Goal: Communication & Community: Connect with others

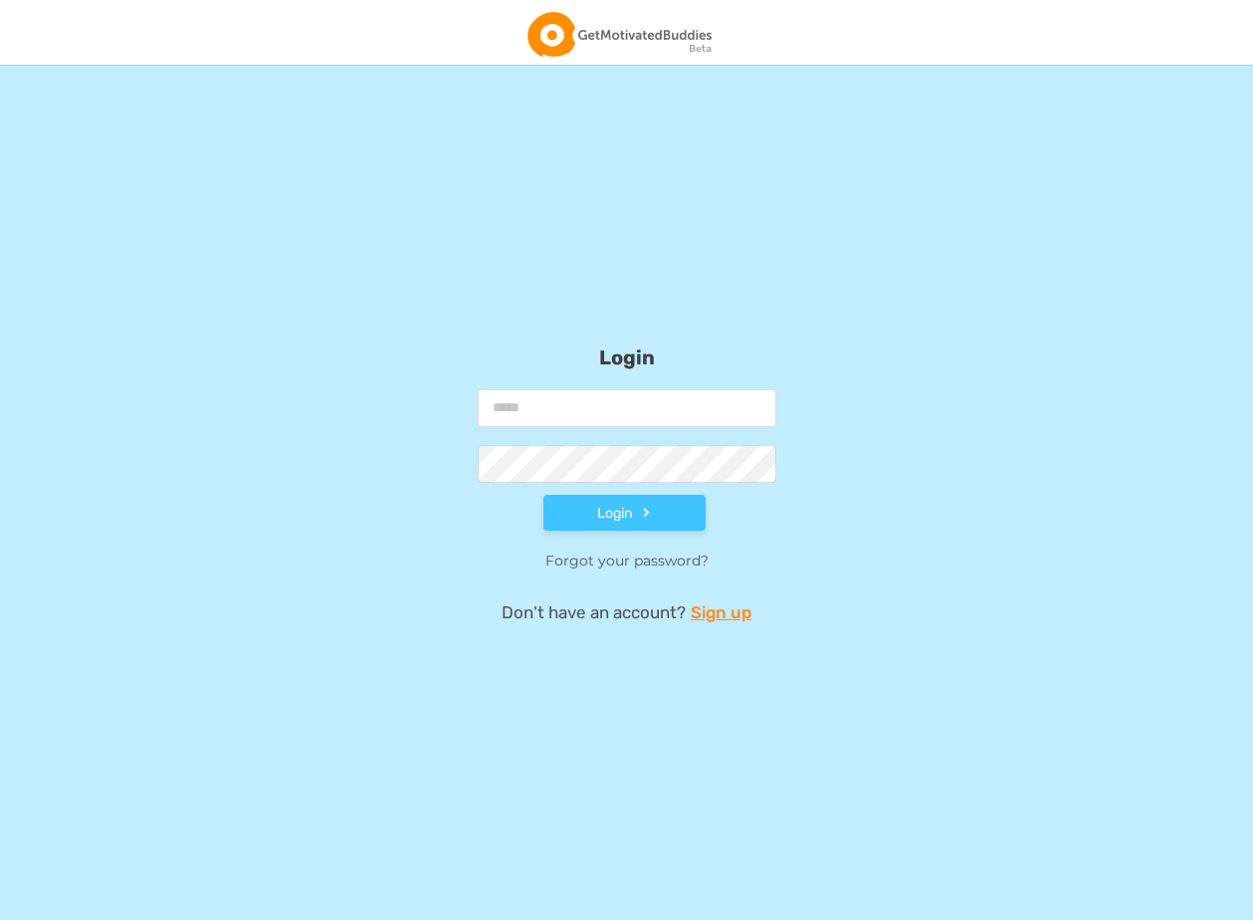
click at [587, 406] on input "email" at bounding box center [627, 408] width 299 height 38
type input "*"
type input "**********"
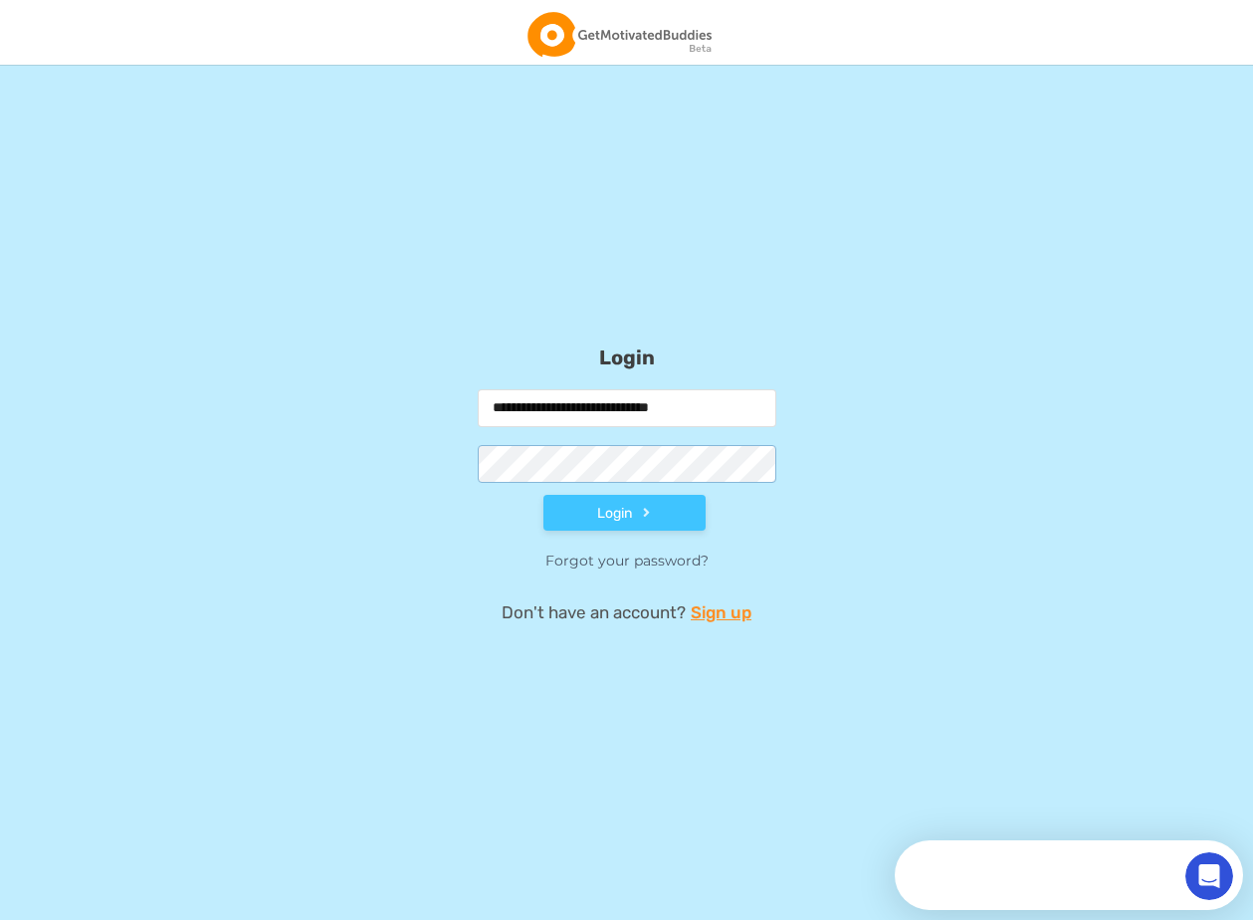
click at [0, 919] on com-1password-button at bounding box center [0, 920] width 0 height 0
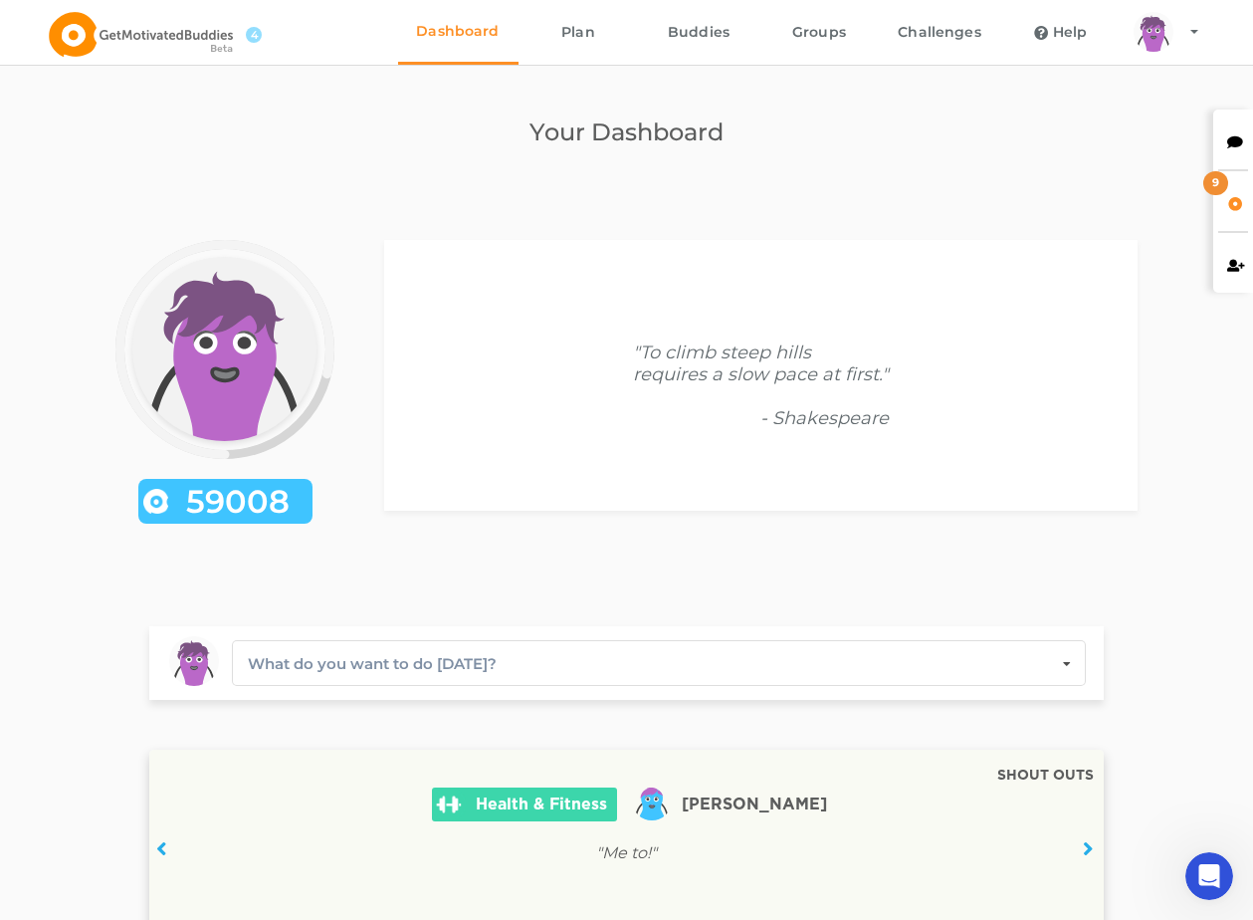
click at [1229, 140] on icon at bounding box center [1235, 139] width 17 height 14
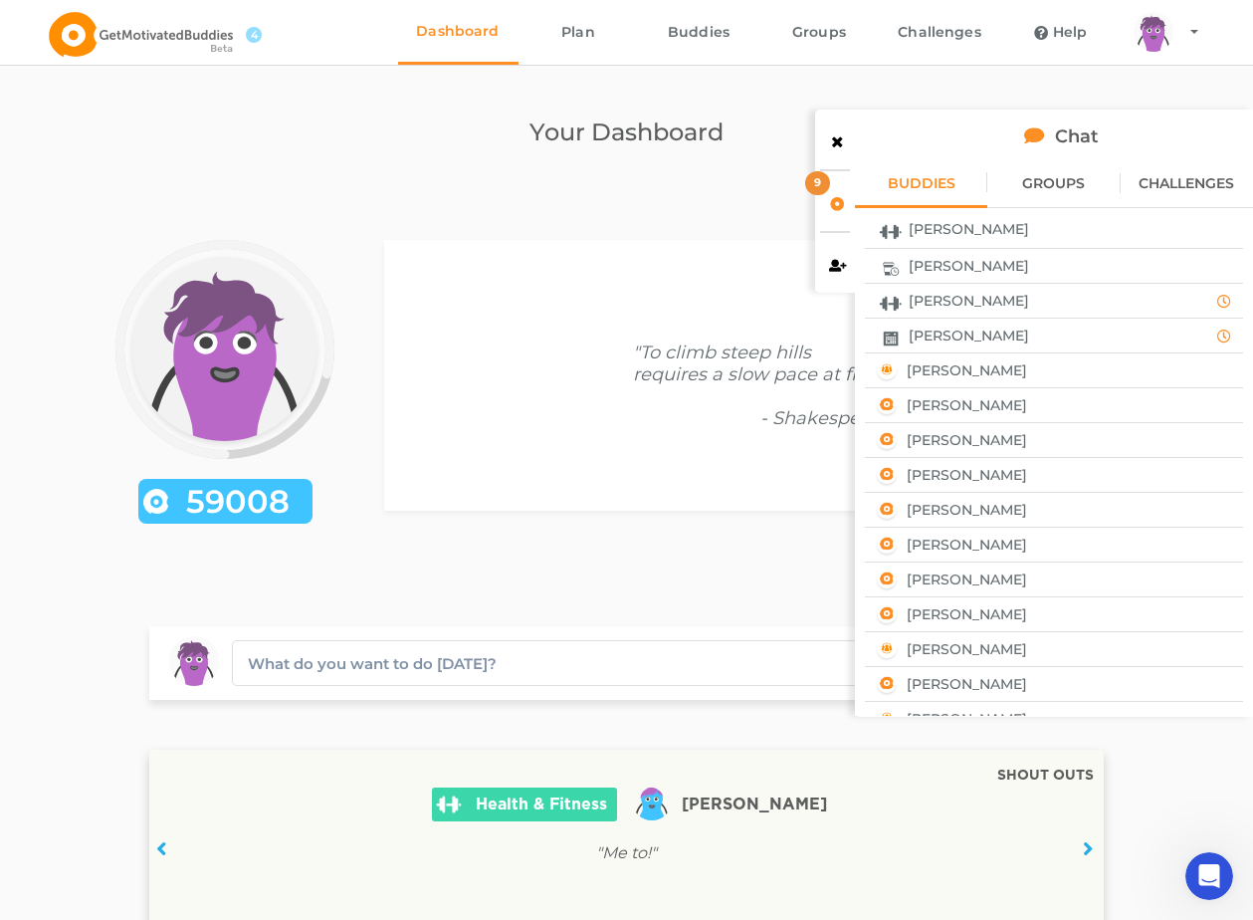
click at [1045, 334] on div "[PERSON_NAME]" at bounding box center [1037, 335] width 330 height 26
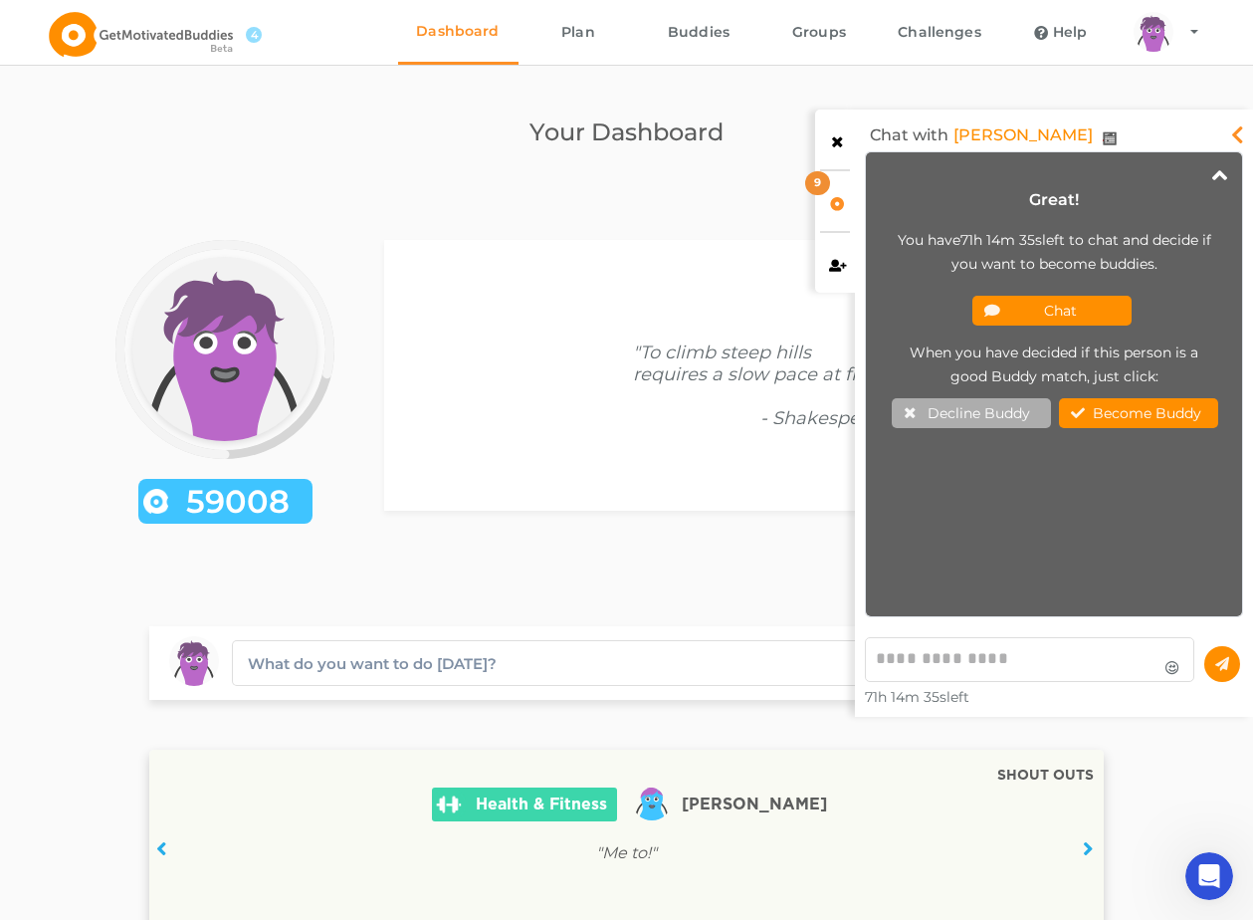
scroll to position [454, 366]
click at [1055, 319] on button "Chat" at bounding box center [1051, 311] width 159 height 30
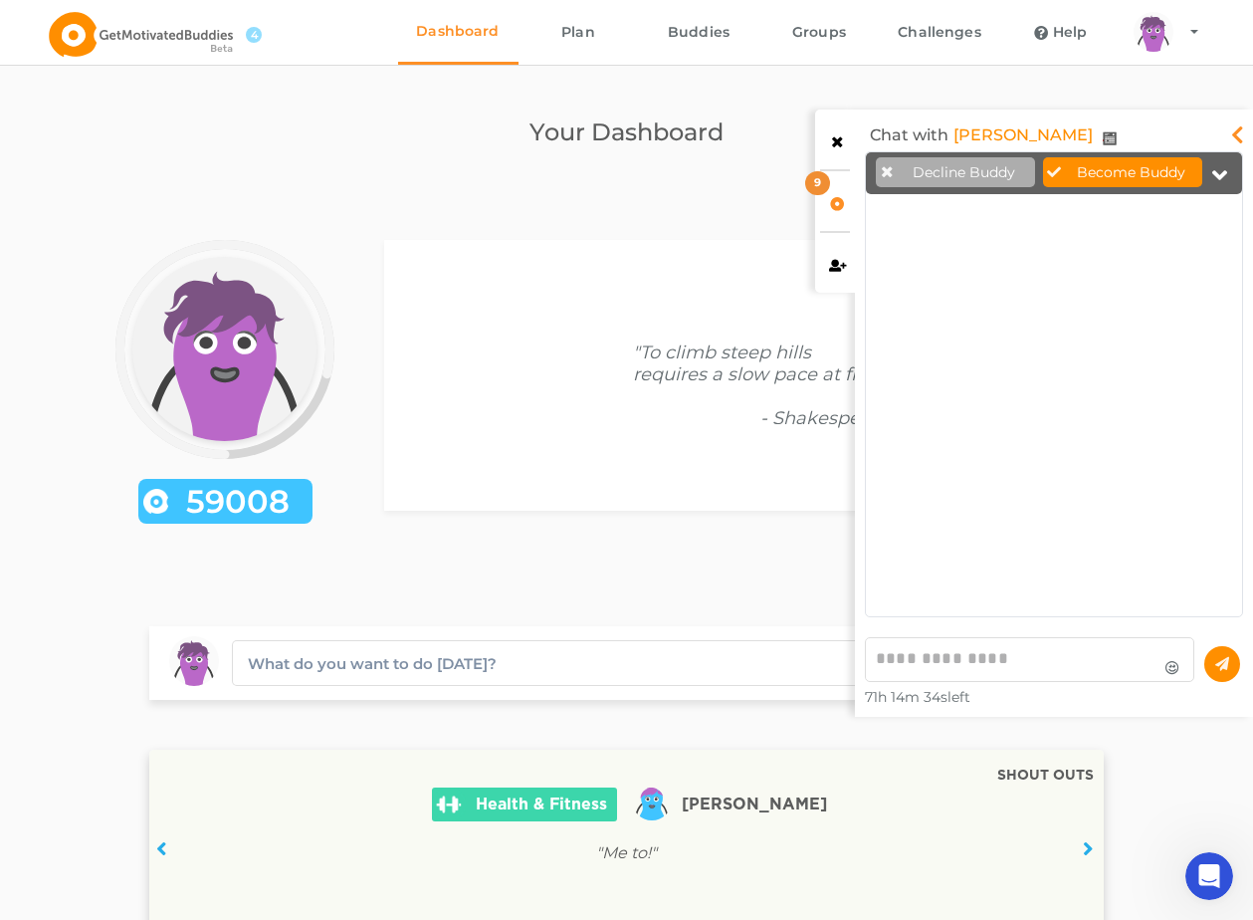
click at [983, 649] on textarea at bounding box center [1029, 659] width 329 height 45
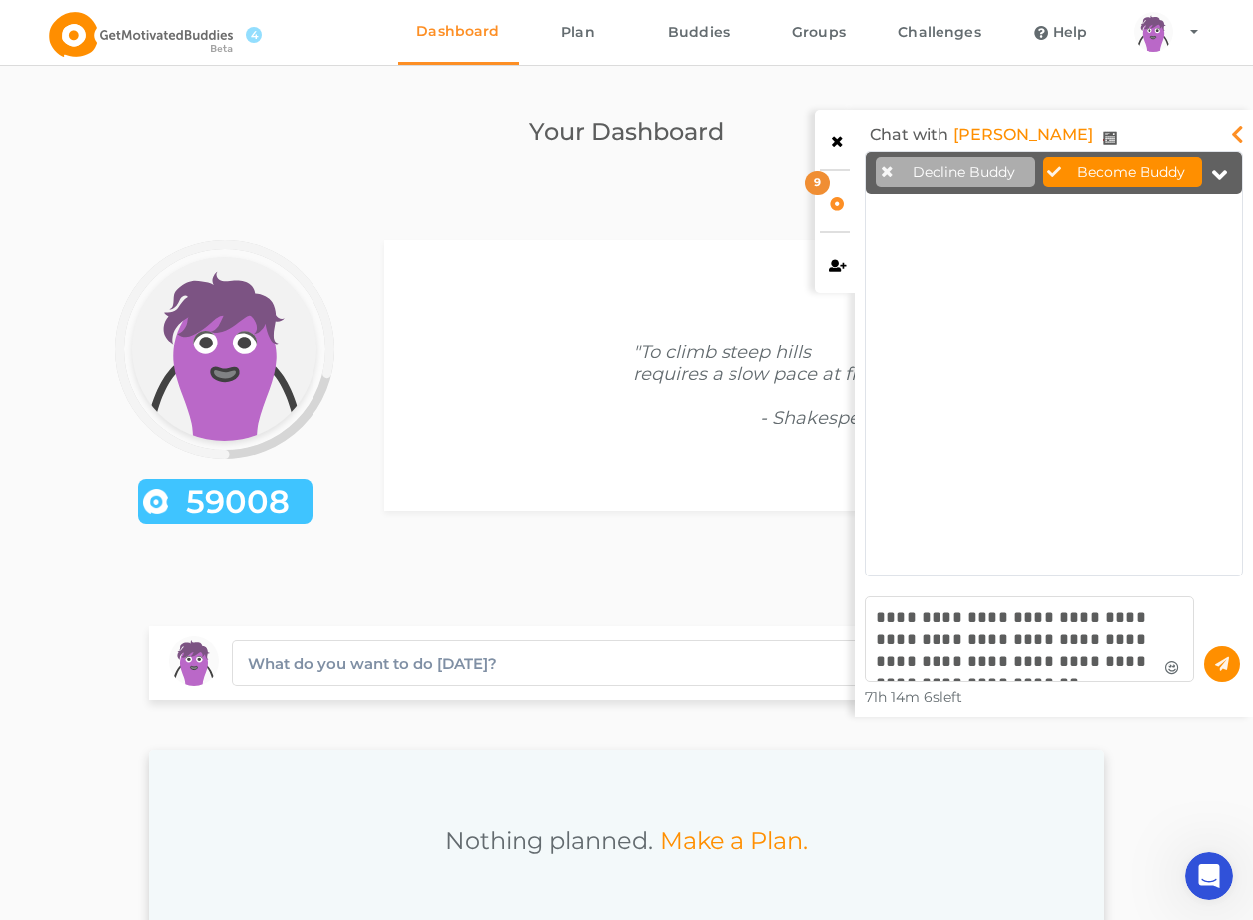
scroll to position [391, 366]
type textarea "**********"
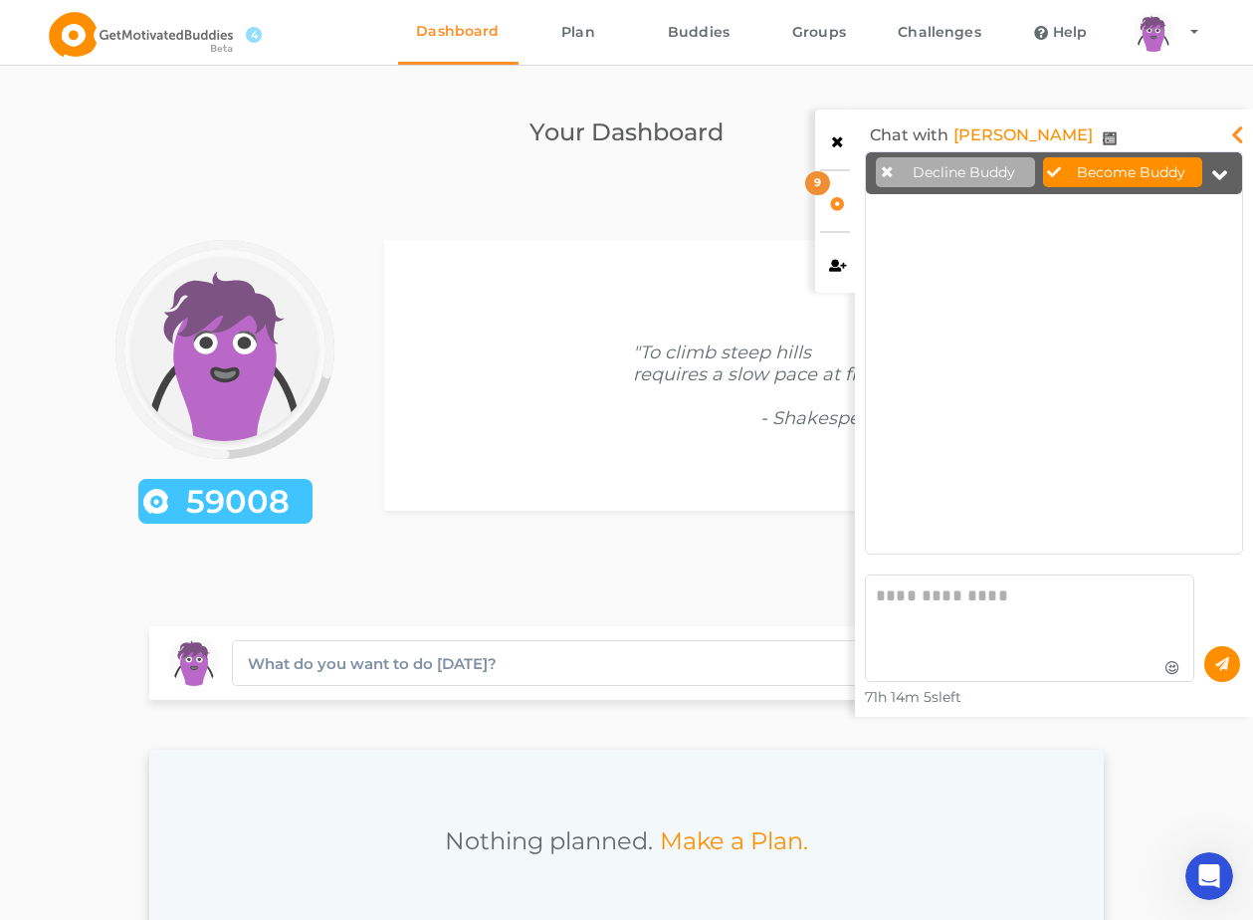
scroll to position [454, 366]
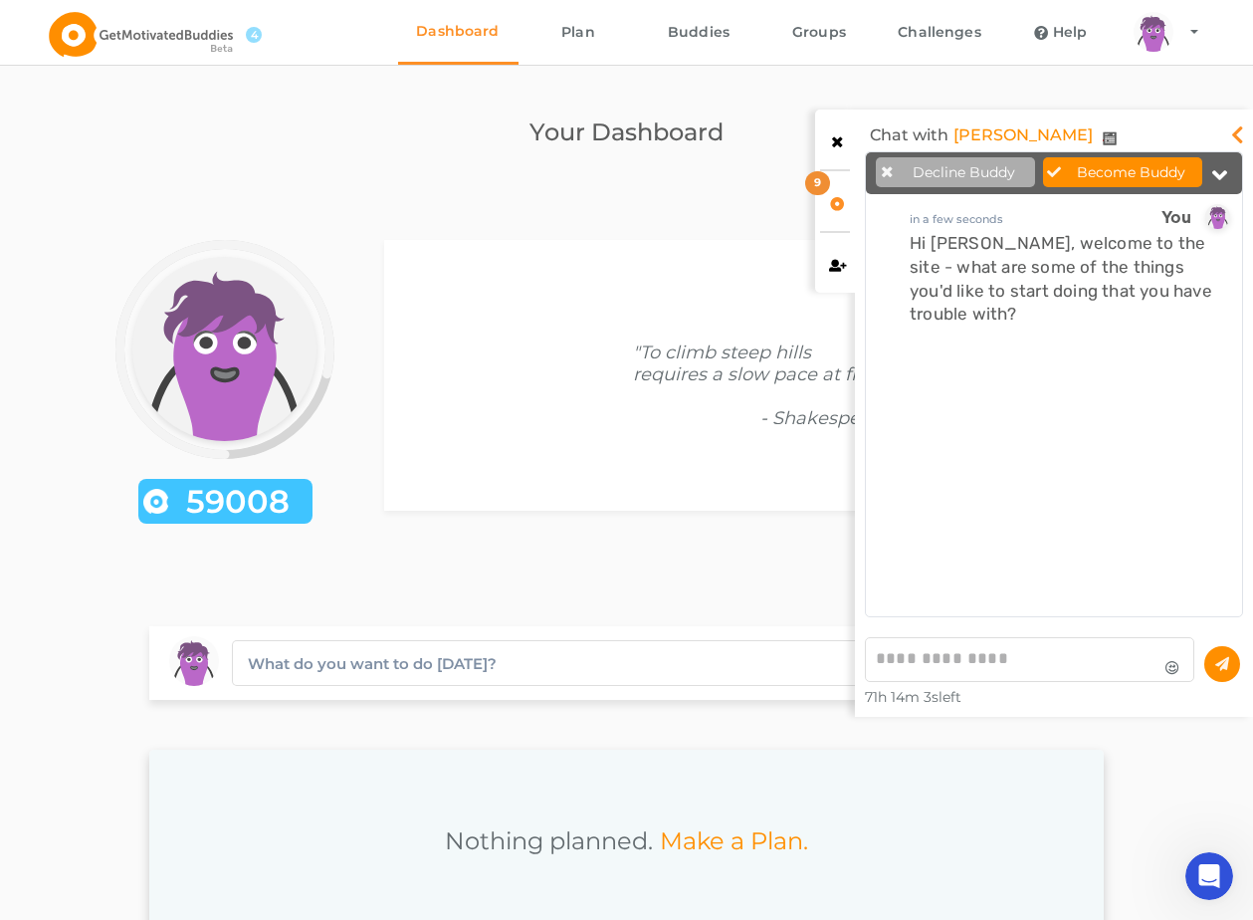
click at [978, 669] on textarea at bounding box center [1029, 659] width 329 height 45
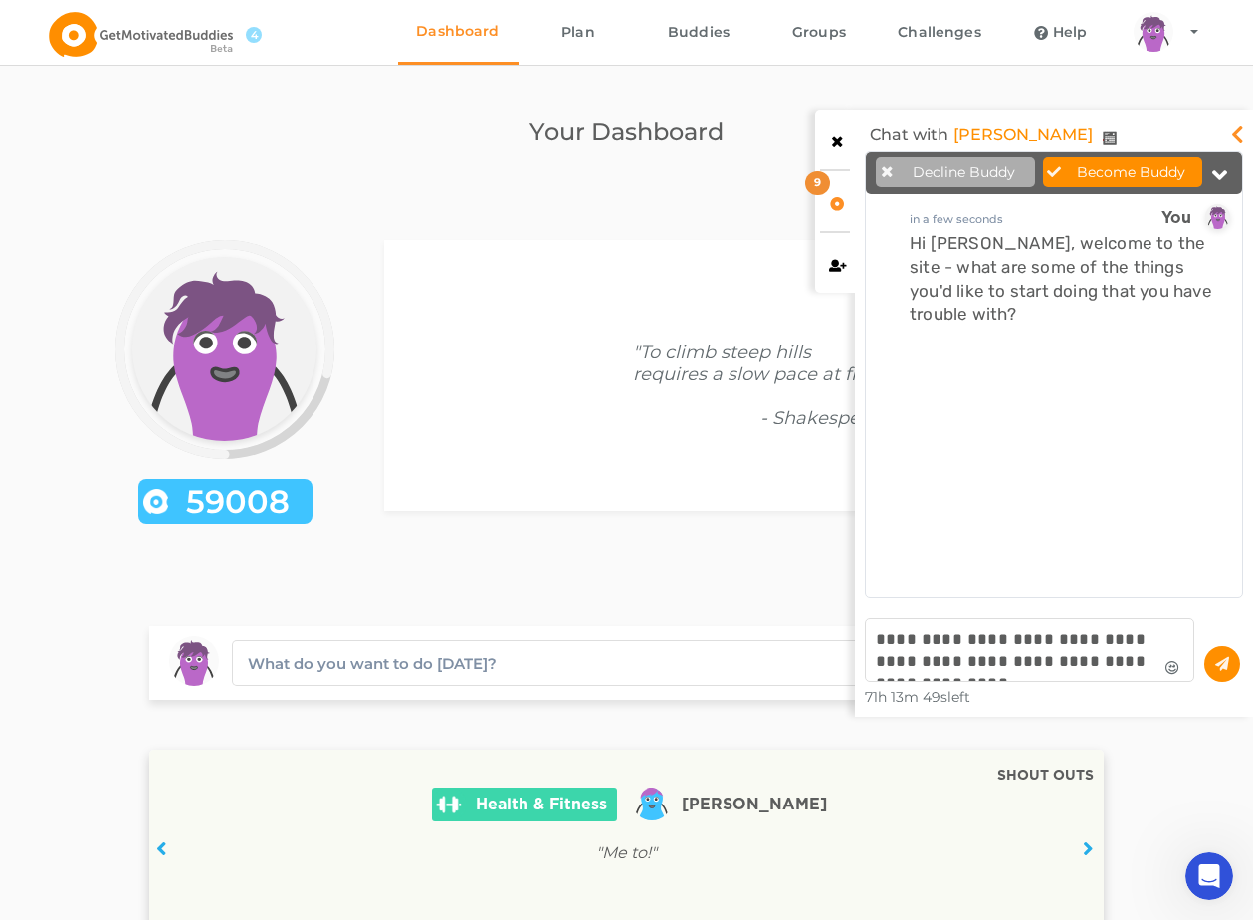
scroll to position [413, 366]
type textarea "**********"
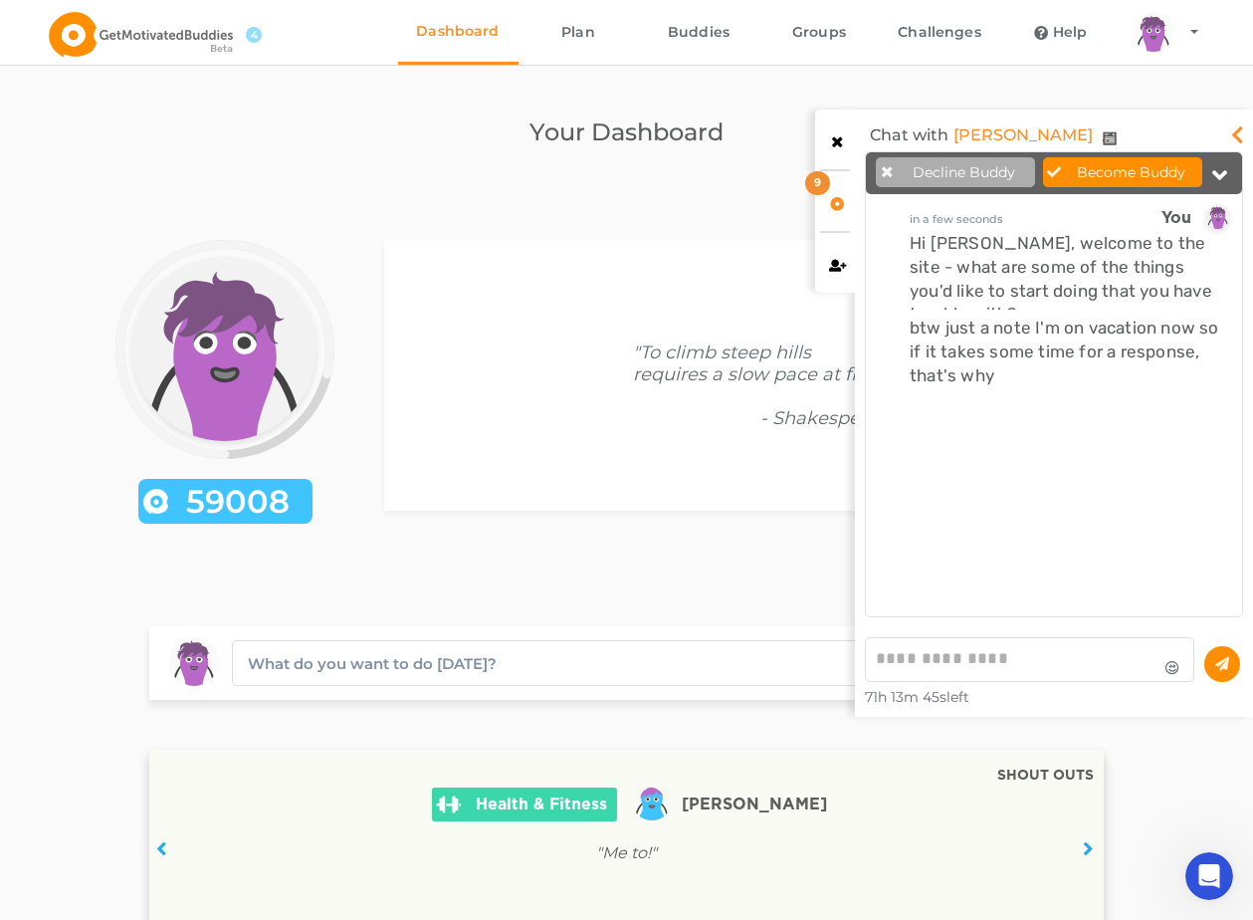
click at [1005, 130] on link "[PERSON_NAME]" at bounding box center [1022, 135] width 139 height 32
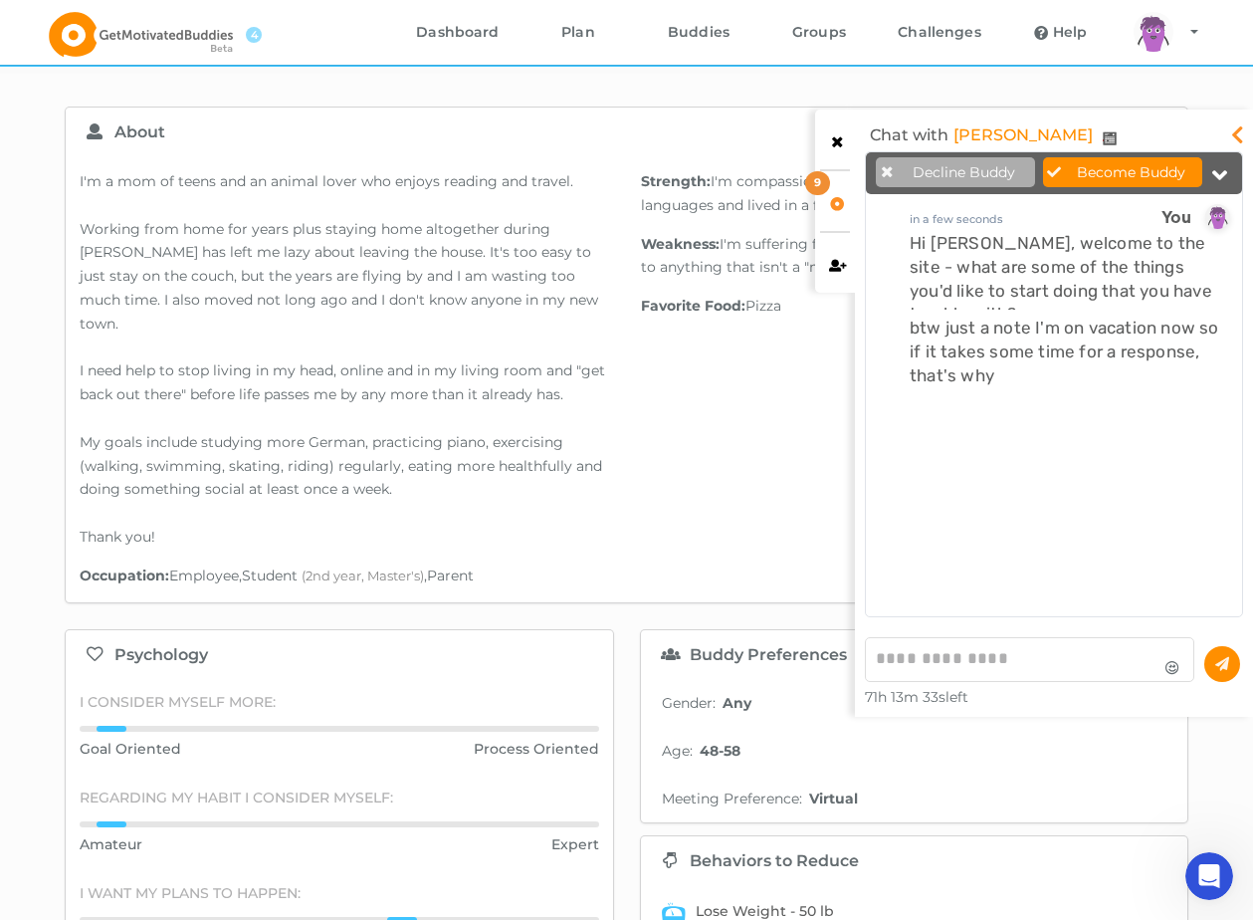
scroll to position [295, 0]
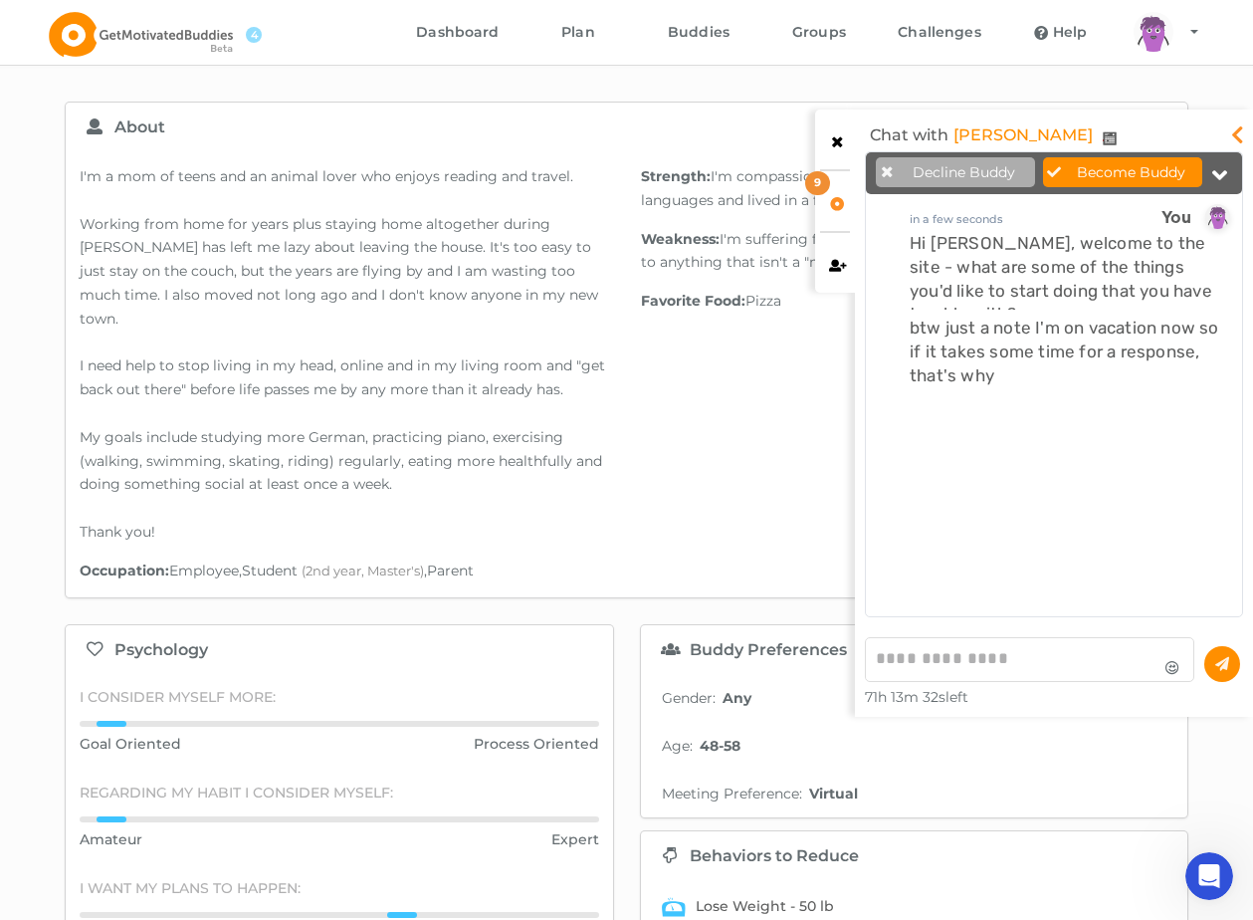
click at [936, 659] on textarea at bounding box center [1029, 659] width 329 height 45
type textarea "**********"
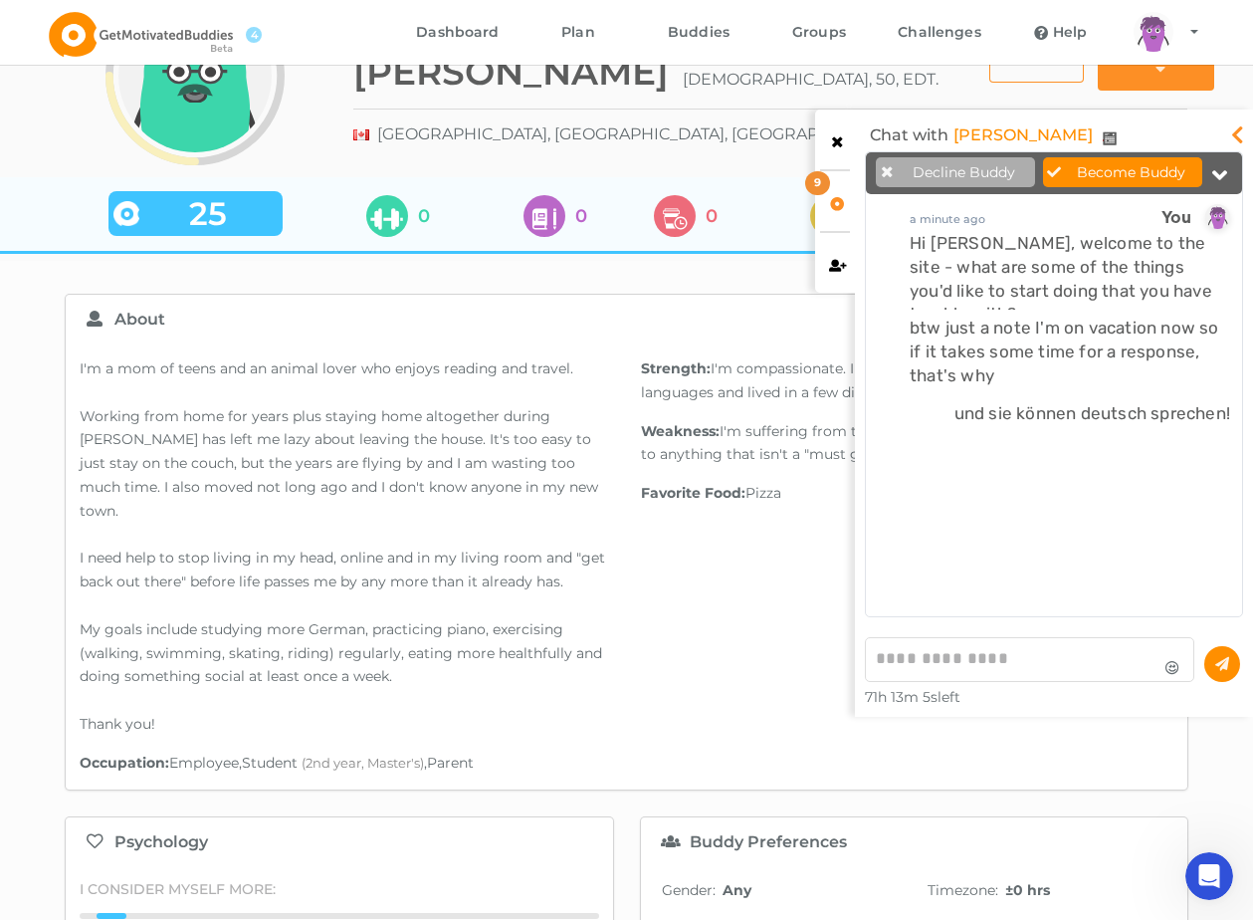
scroll to position [105, 0]
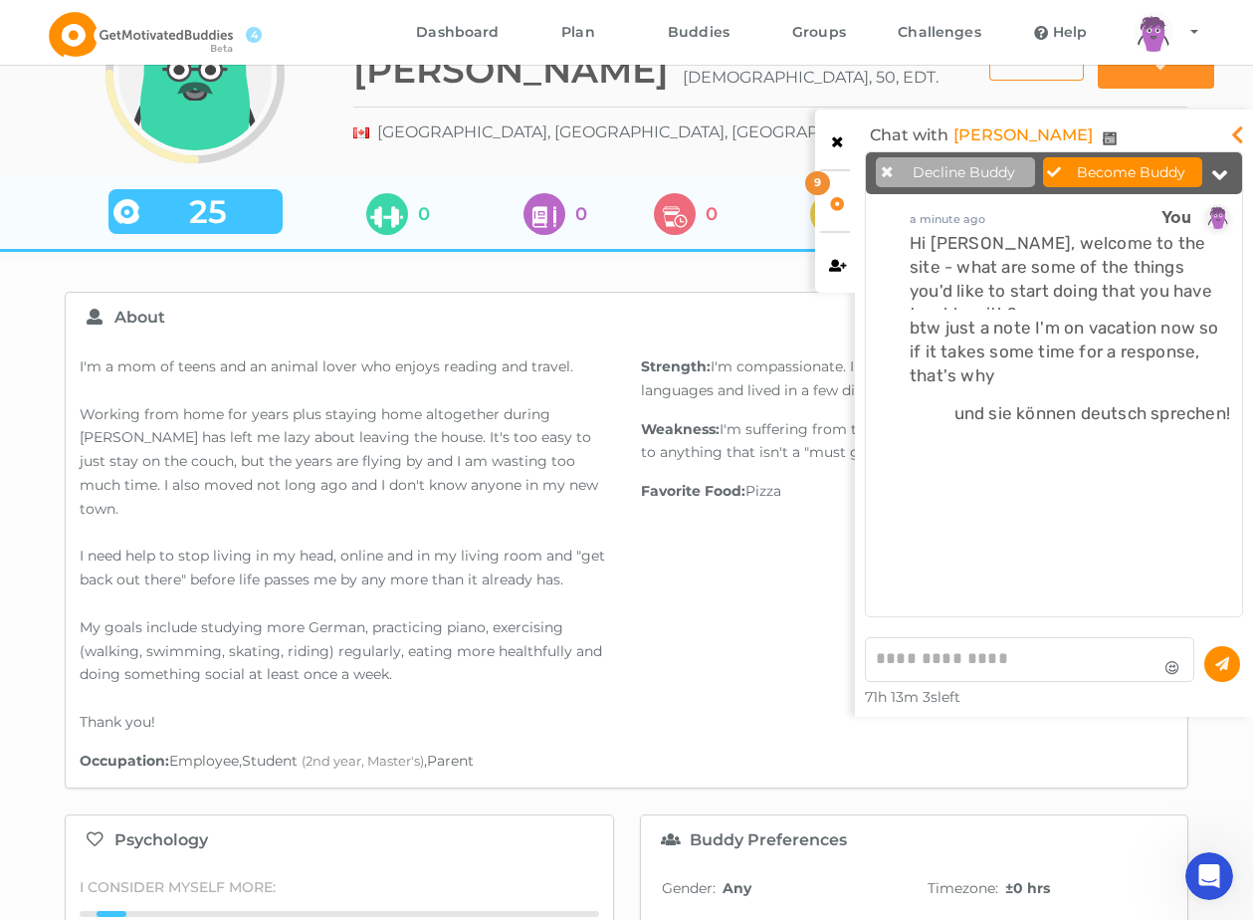
click at [919, 657] on textarea at bounding box center [1029, 659] width 329 height 45
click at [1241, 132] on icon at bounding box center [1238, 129] width 24 height 20
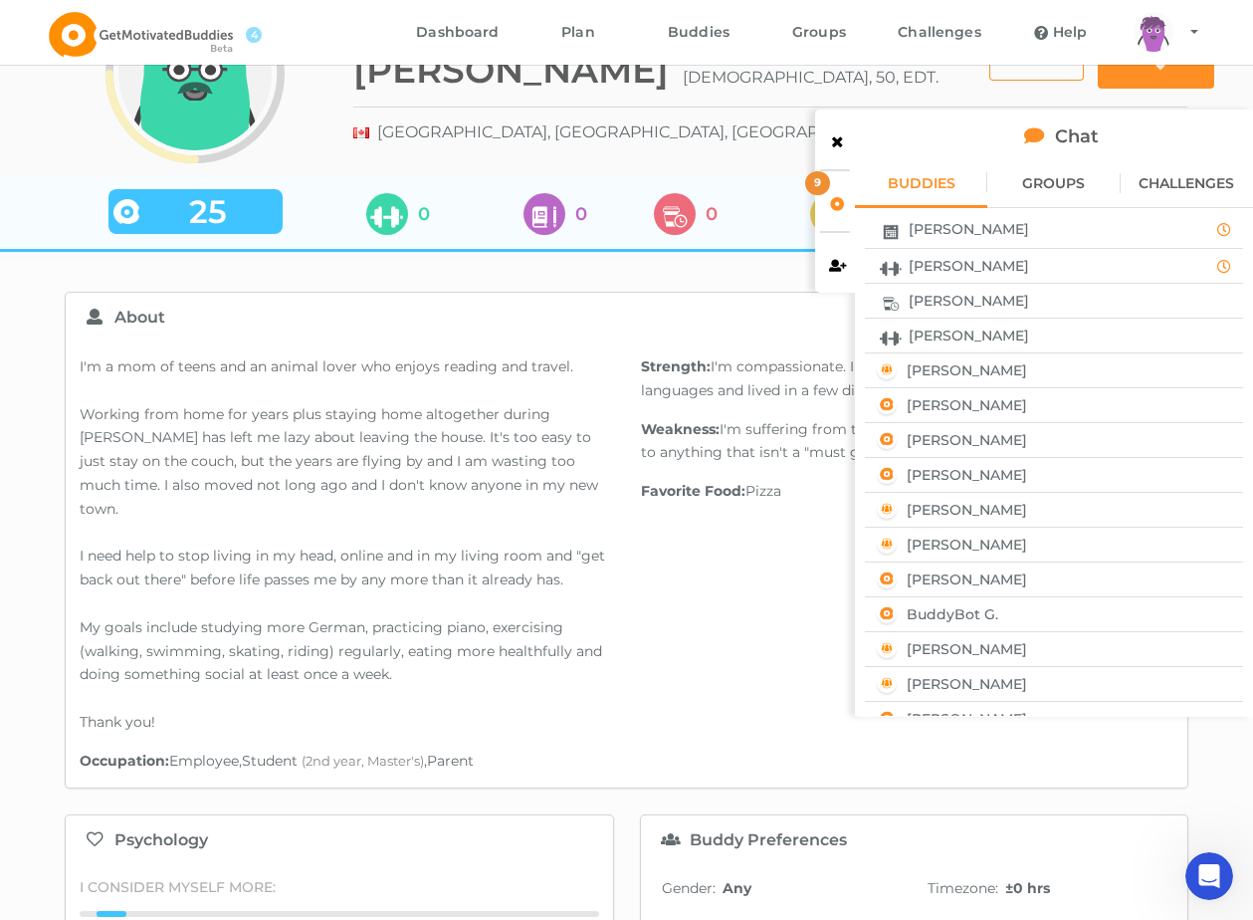
click at [1044, 331] on div "[PERSON_NAME]" at bounding box center [1054, 335] width 364 height 26
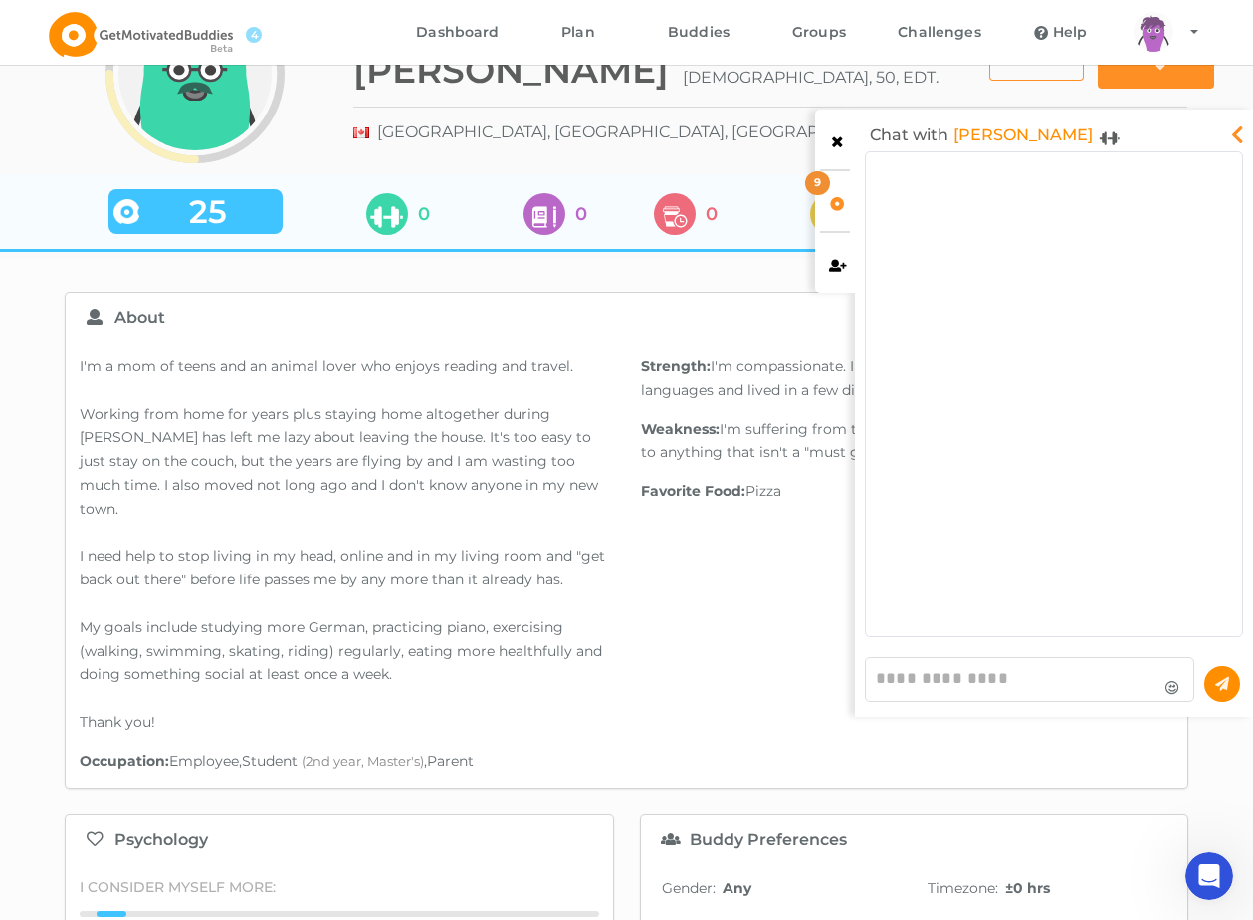
scroll to position [474, 366]
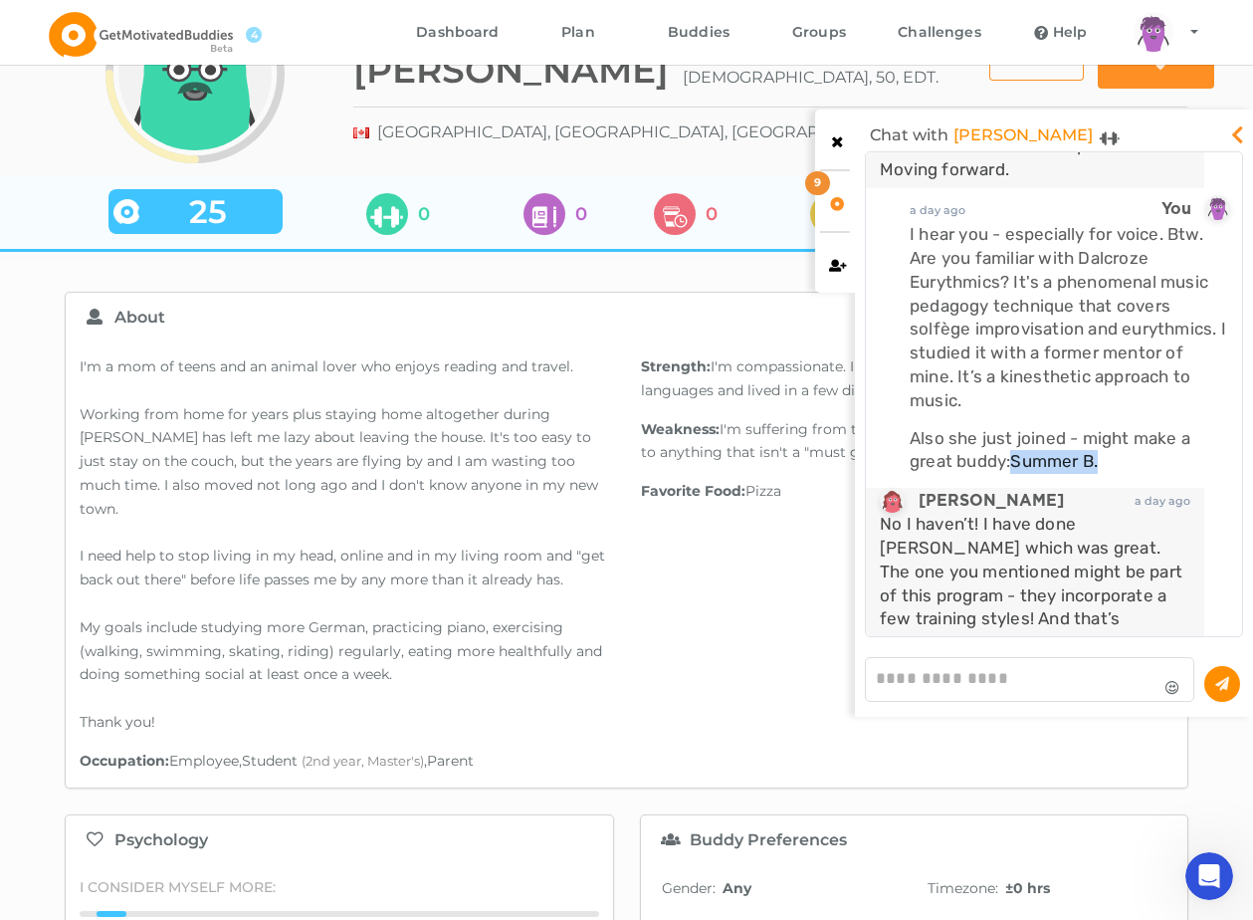
click at [1245, 129] on icon at bounding box center [1238, 129] width 24 height 20
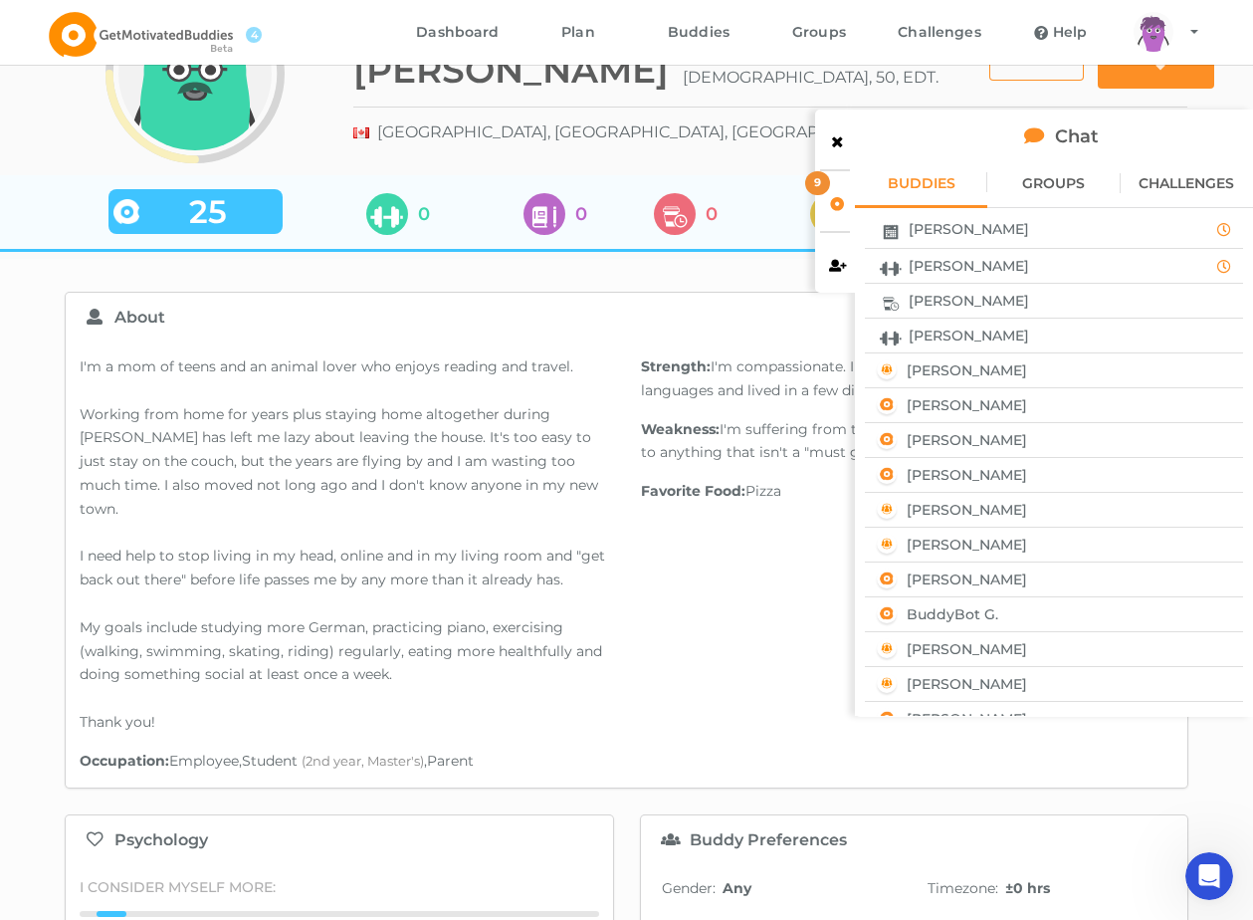
click at [1011, 234] on div "[PERSON_NAME]" at bounding box center [1037, 229] width 330 height 26
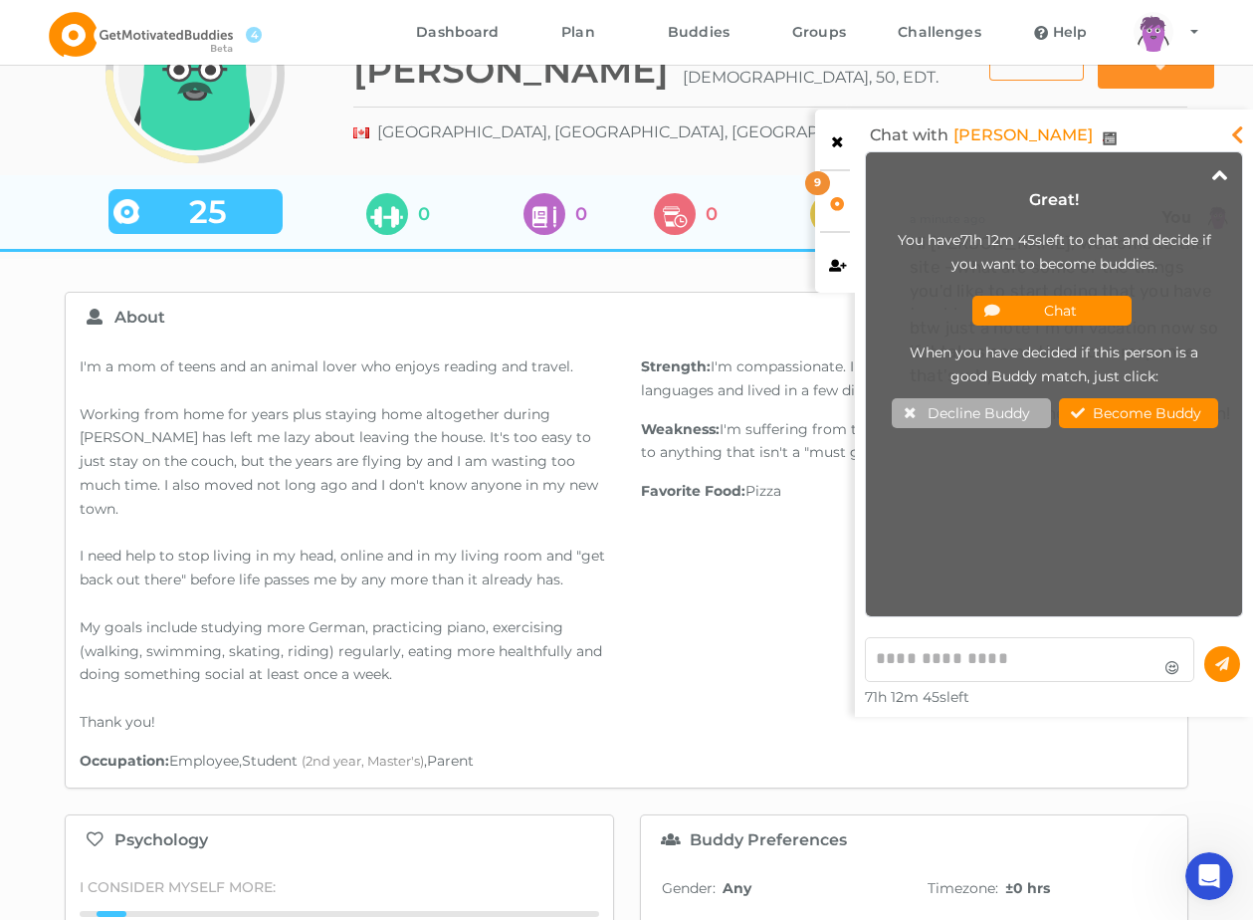
scroll to position [454, 366]
click at [1102, 306] on button "Chat" at bounding box center [1051, 311] width 159 height 30
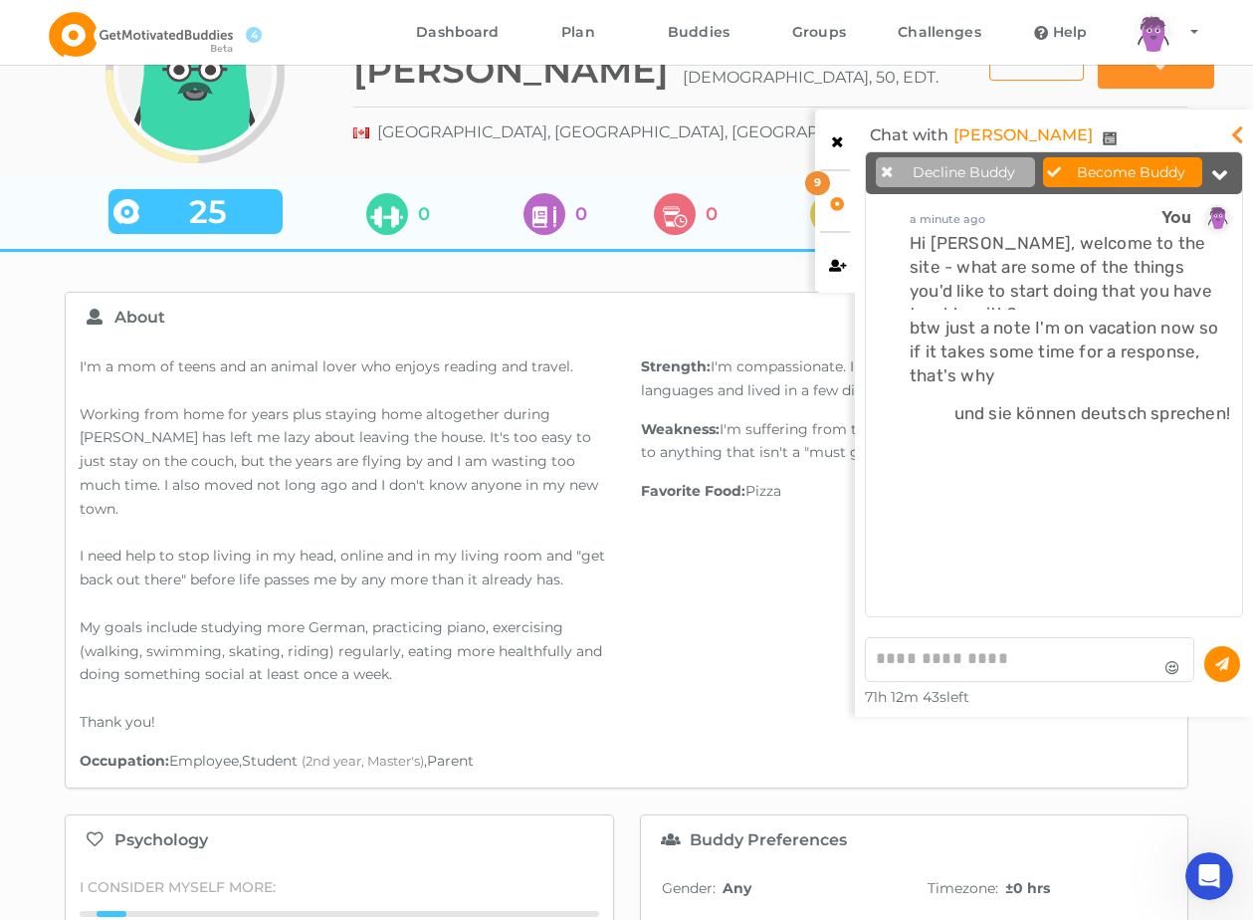
click at [982, 652] on textarea at bounding box center [1029, 659] width 329 height 45
paste textarea "**********"
type textarea "**********"
click at [1238, 134] on icon at bounding box center [1238, 129] width 24 height 20
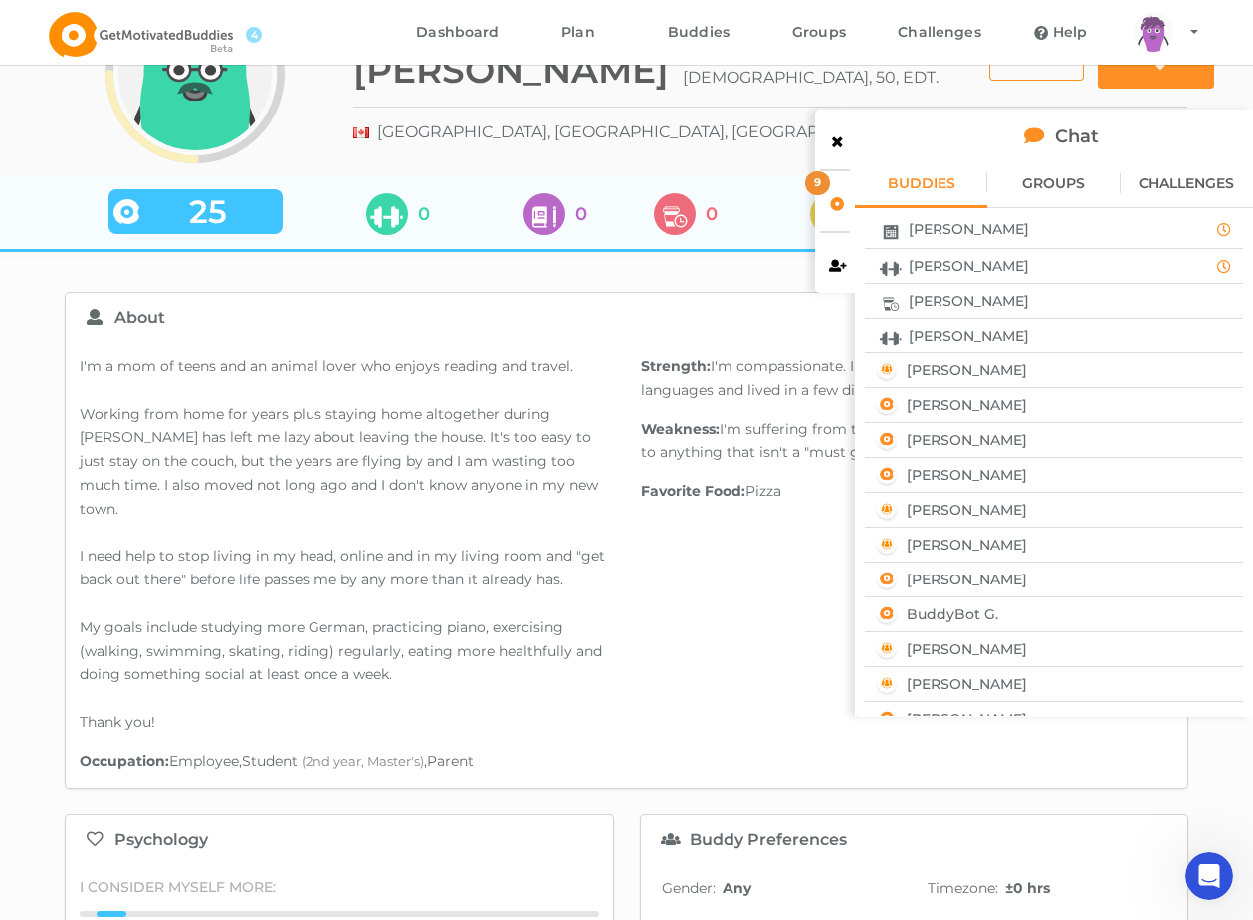
click at [993, 288] on div "[PERSON_NAME]" at bounding box center [1054, 301] width 364 height 26
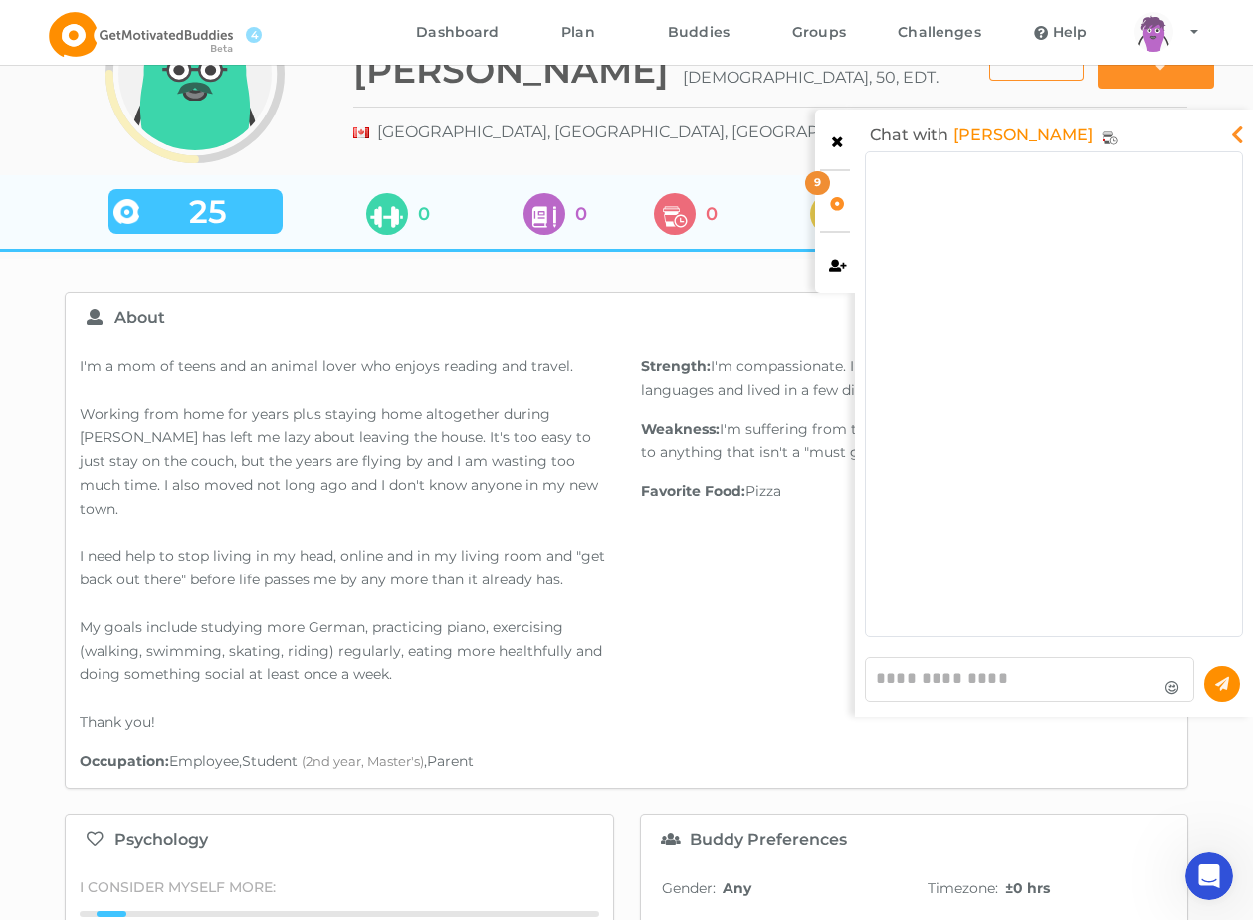
scroll to position [474, 366]
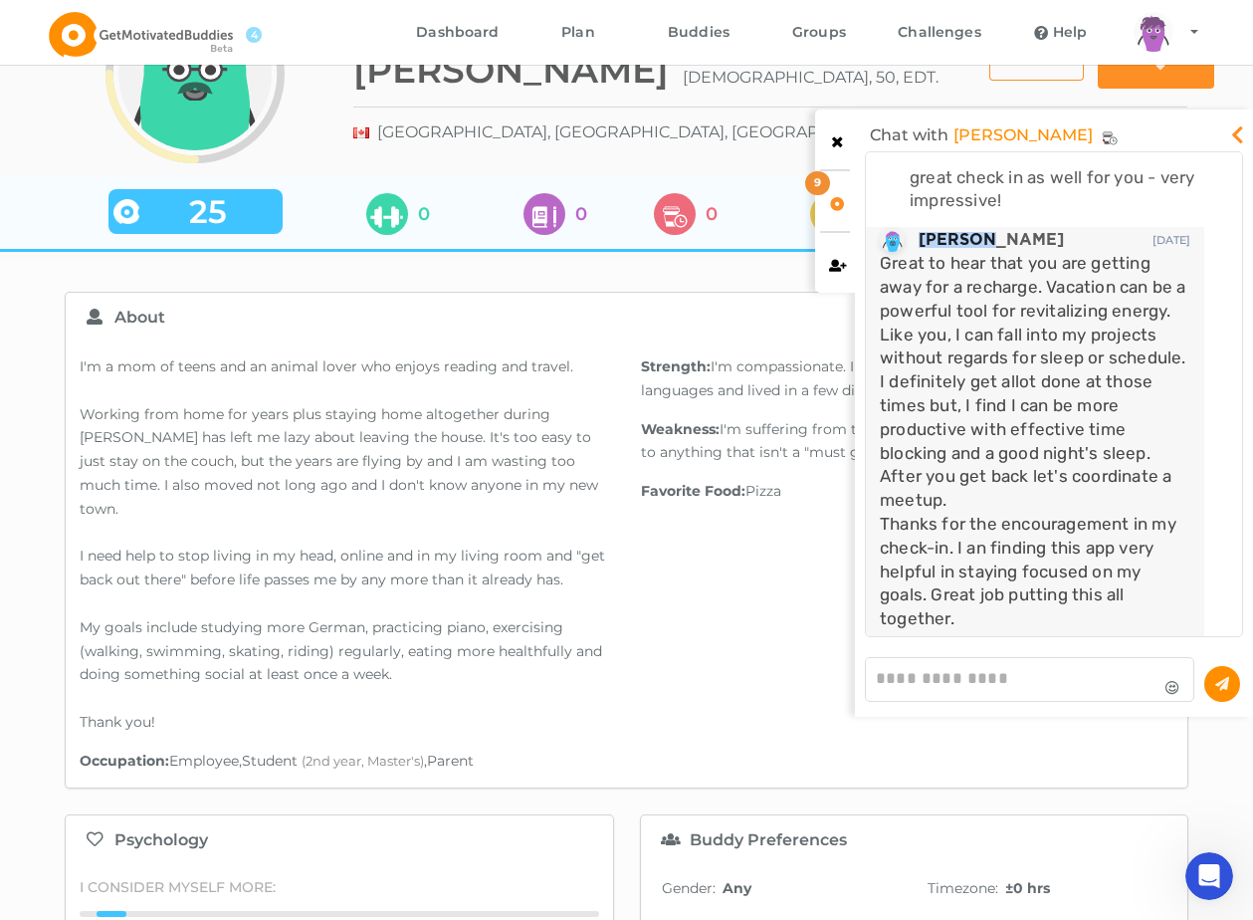
click at [1243, 129] on icon at bounding box center [1238, 129] width 24 height 20
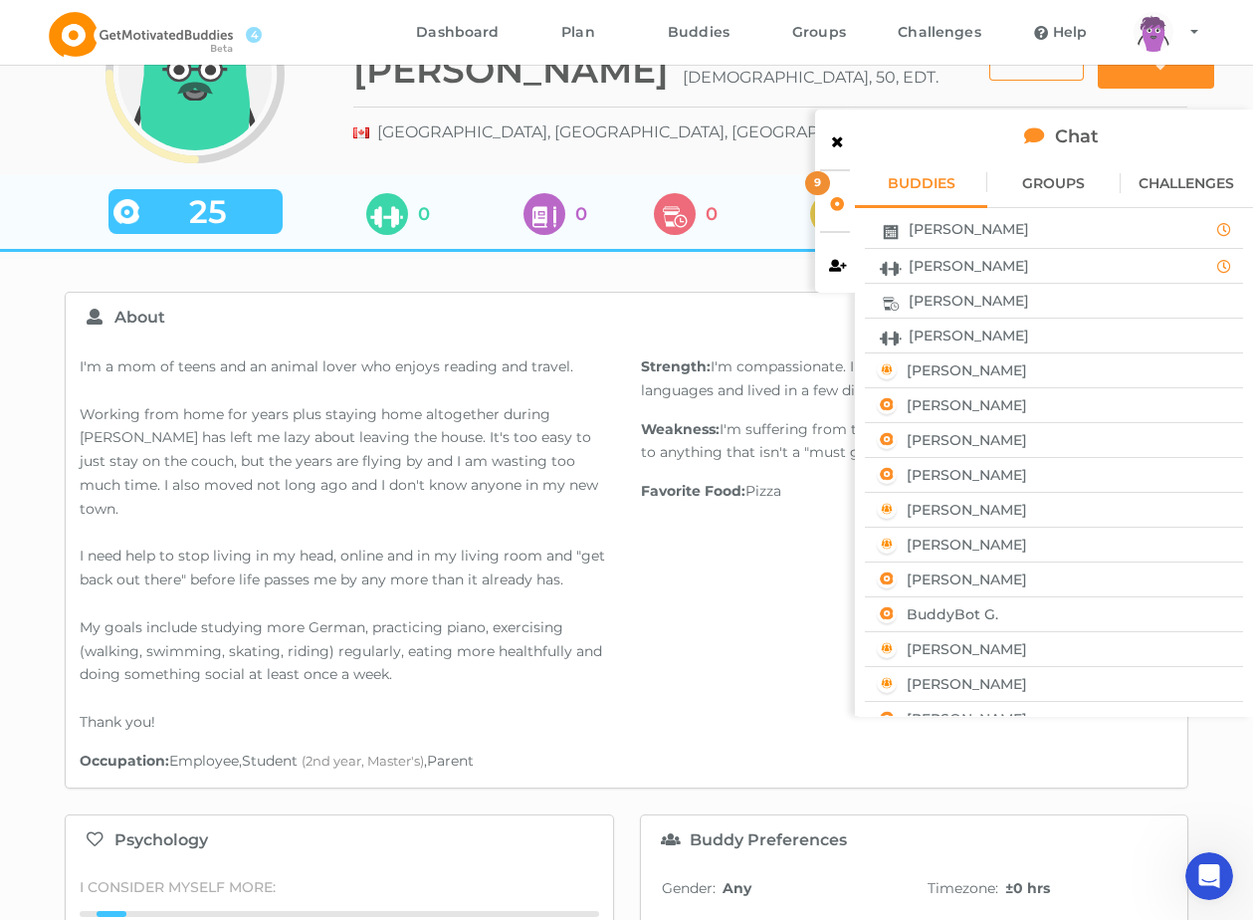
click at [1005, 235] on div "[PERSON_NAME]" at bounding box center [1037, 229] width 330 height 26
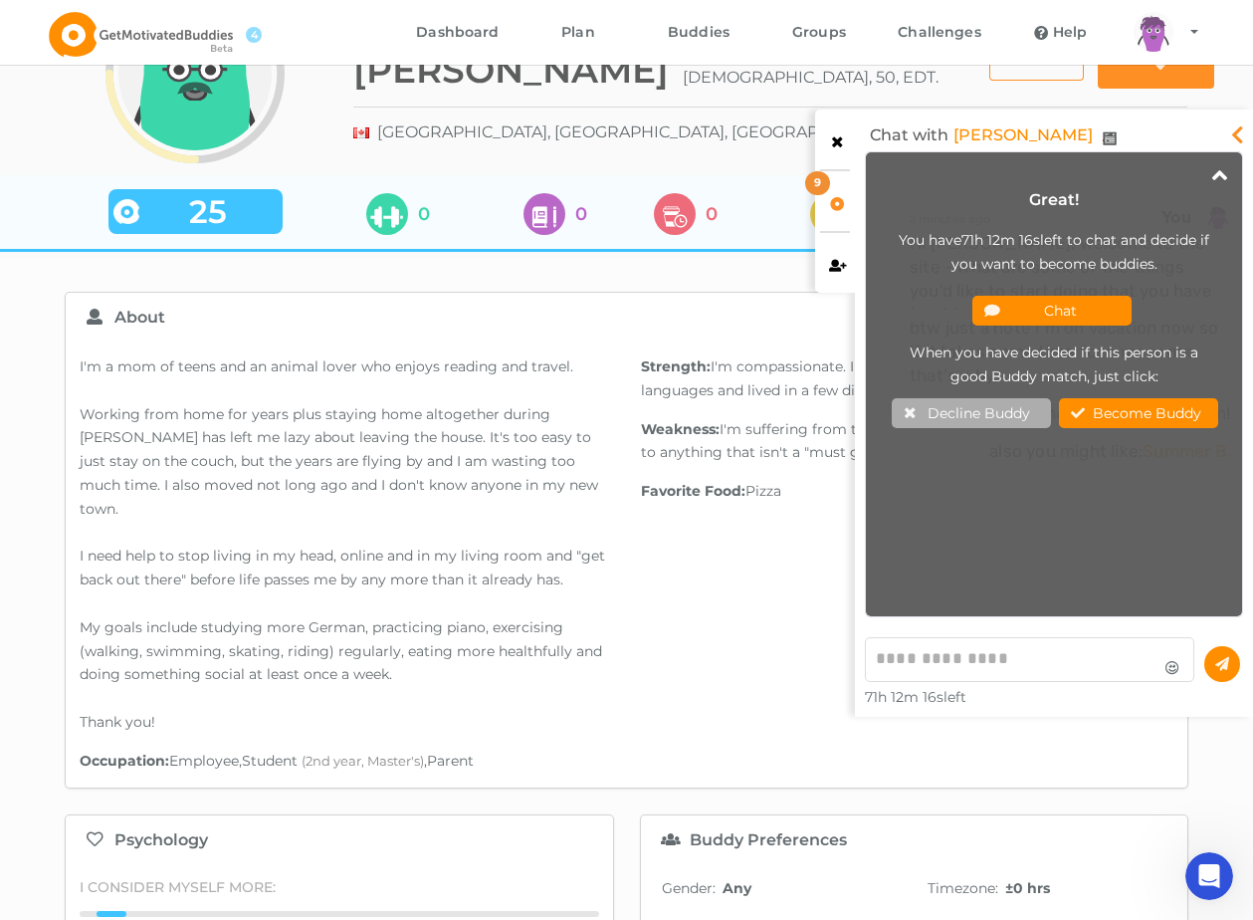
scroll to position [454, 366]
click at [977, 645] on textarea at bounding box center [1029, 659] width 329 height 45
paste textarea "**********"
type textarea "**********"
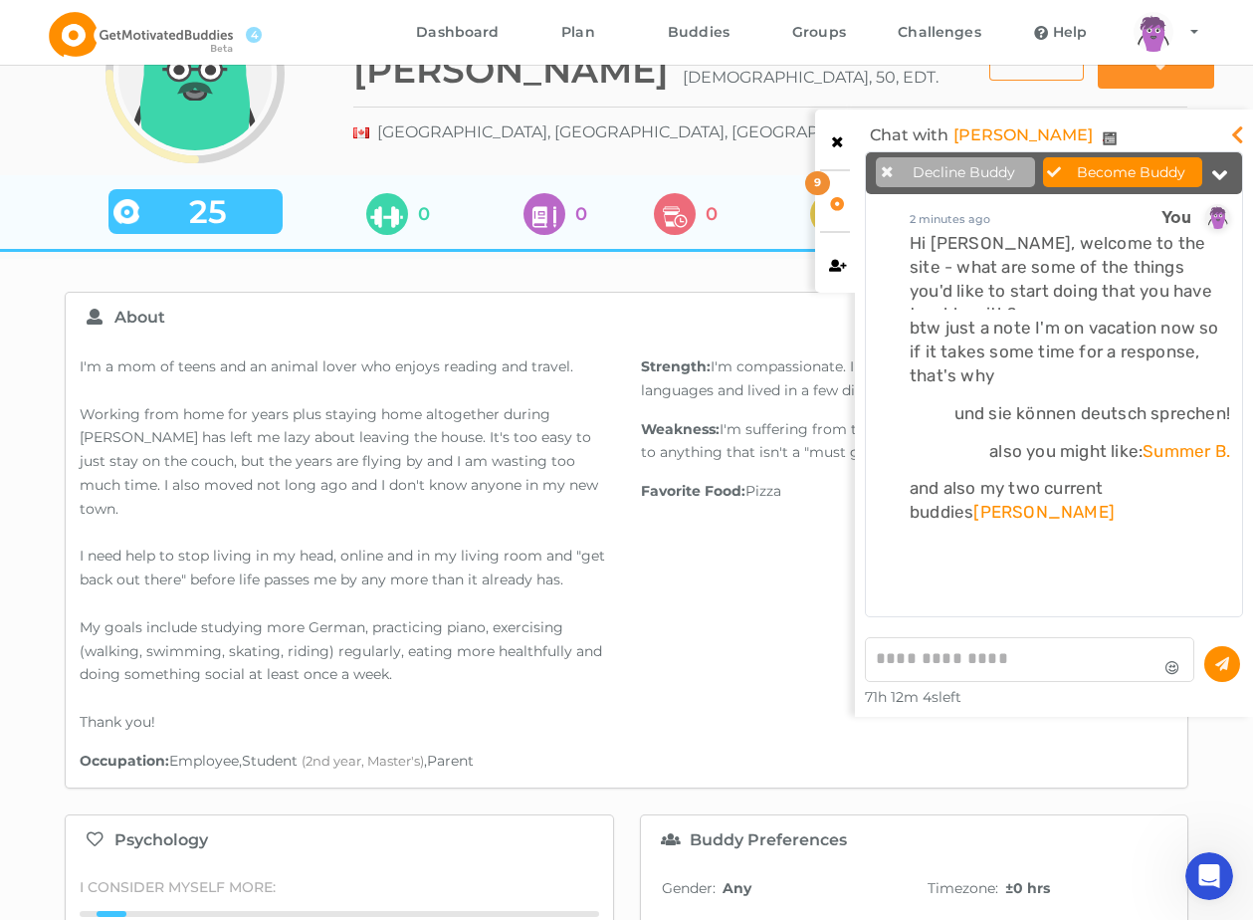
click at [1237, 132] on icon at bounding box center [1238, 129] width 24 height 20
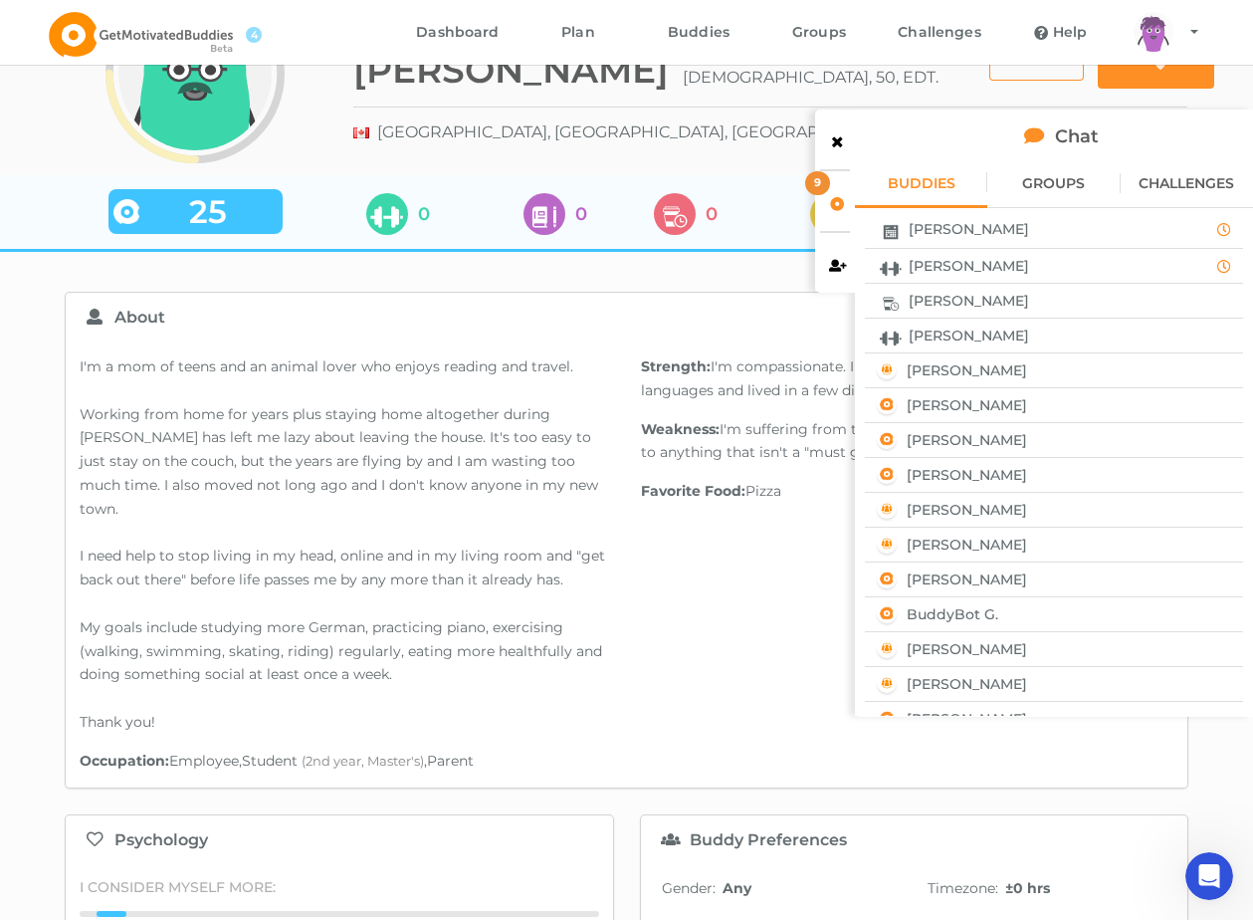
click at [985, 332] on div "[PERSON_NAME]" at bounding box center [1054, 335] width 364 height 26
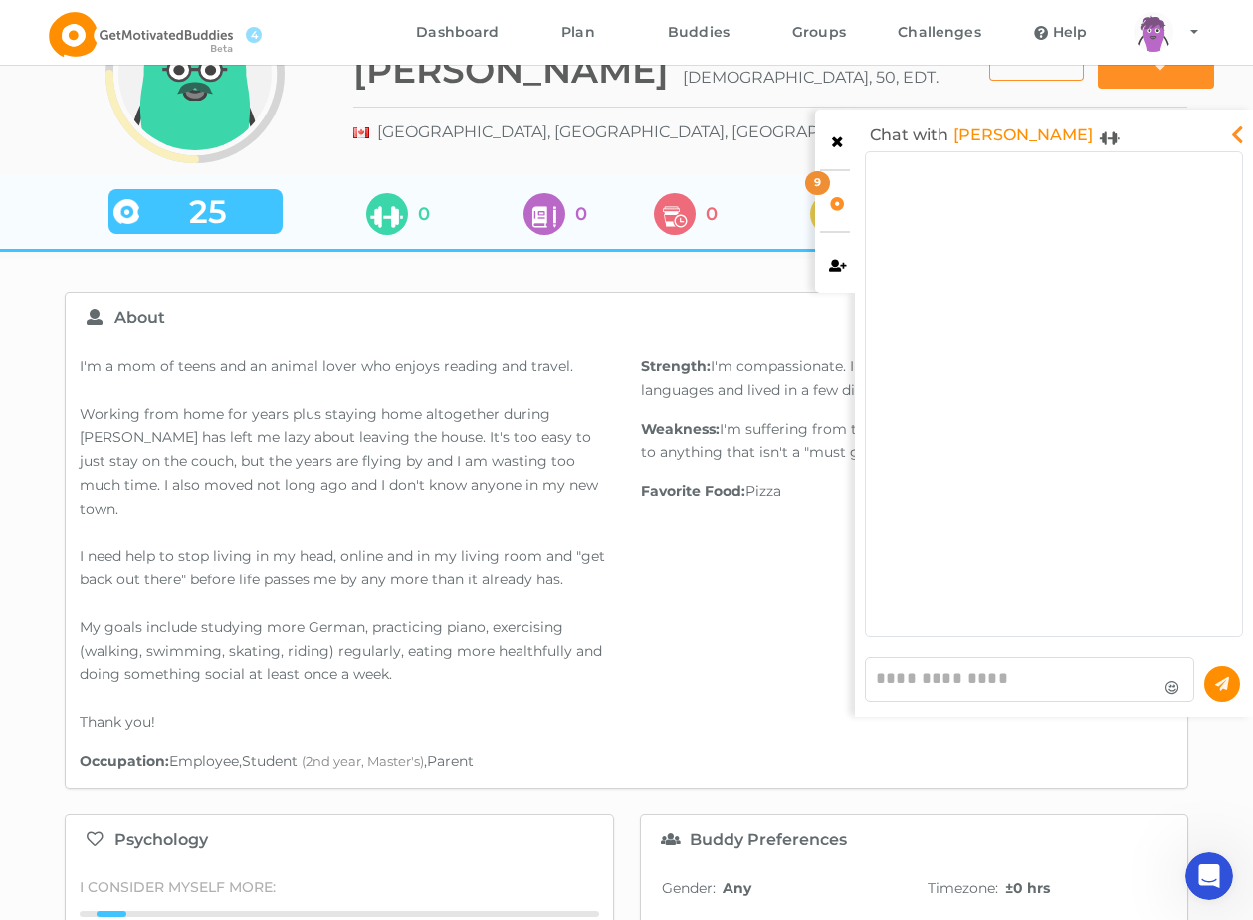
scroll to position [474, 366]
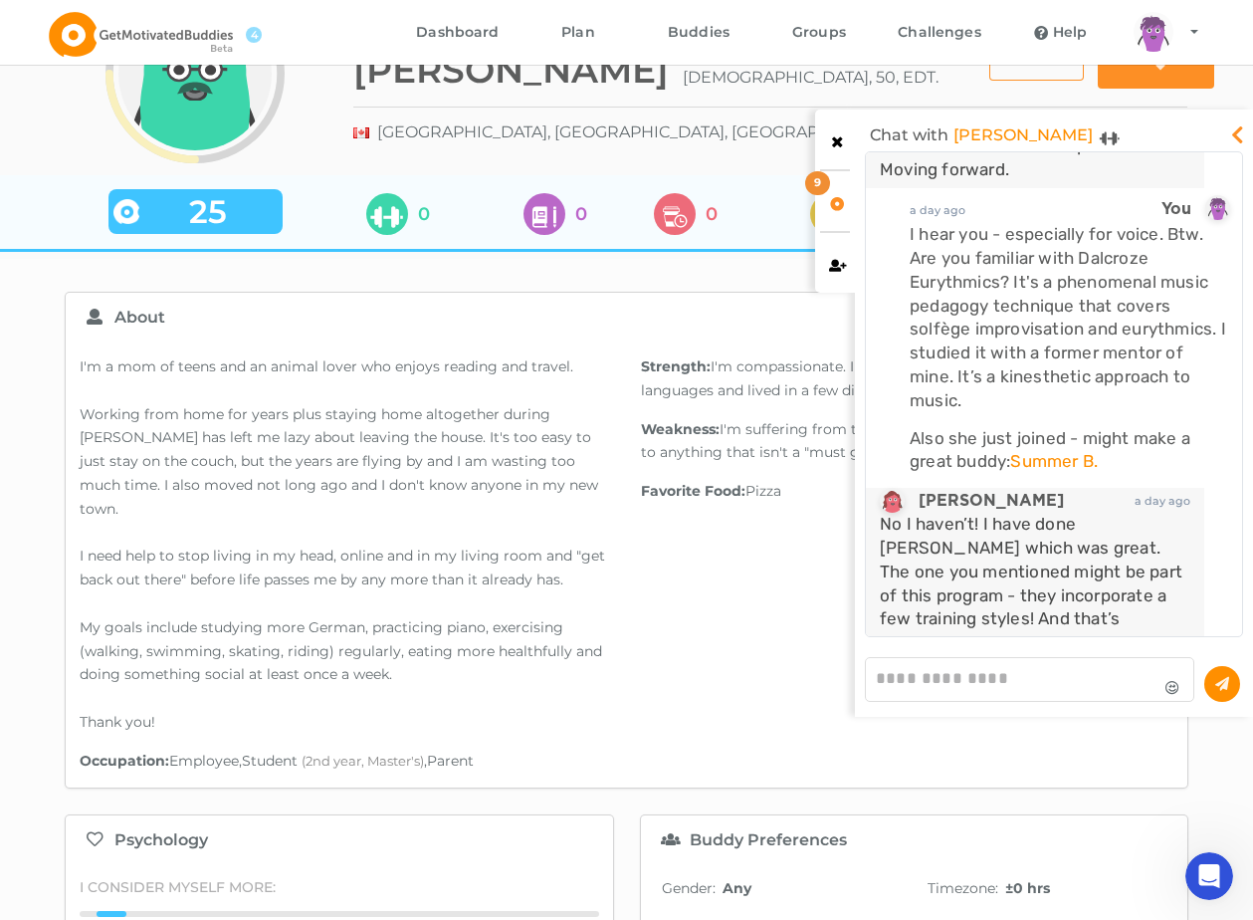
click at [1238, 128] on icon at bounding box center [1238, 129] width 24 height 20
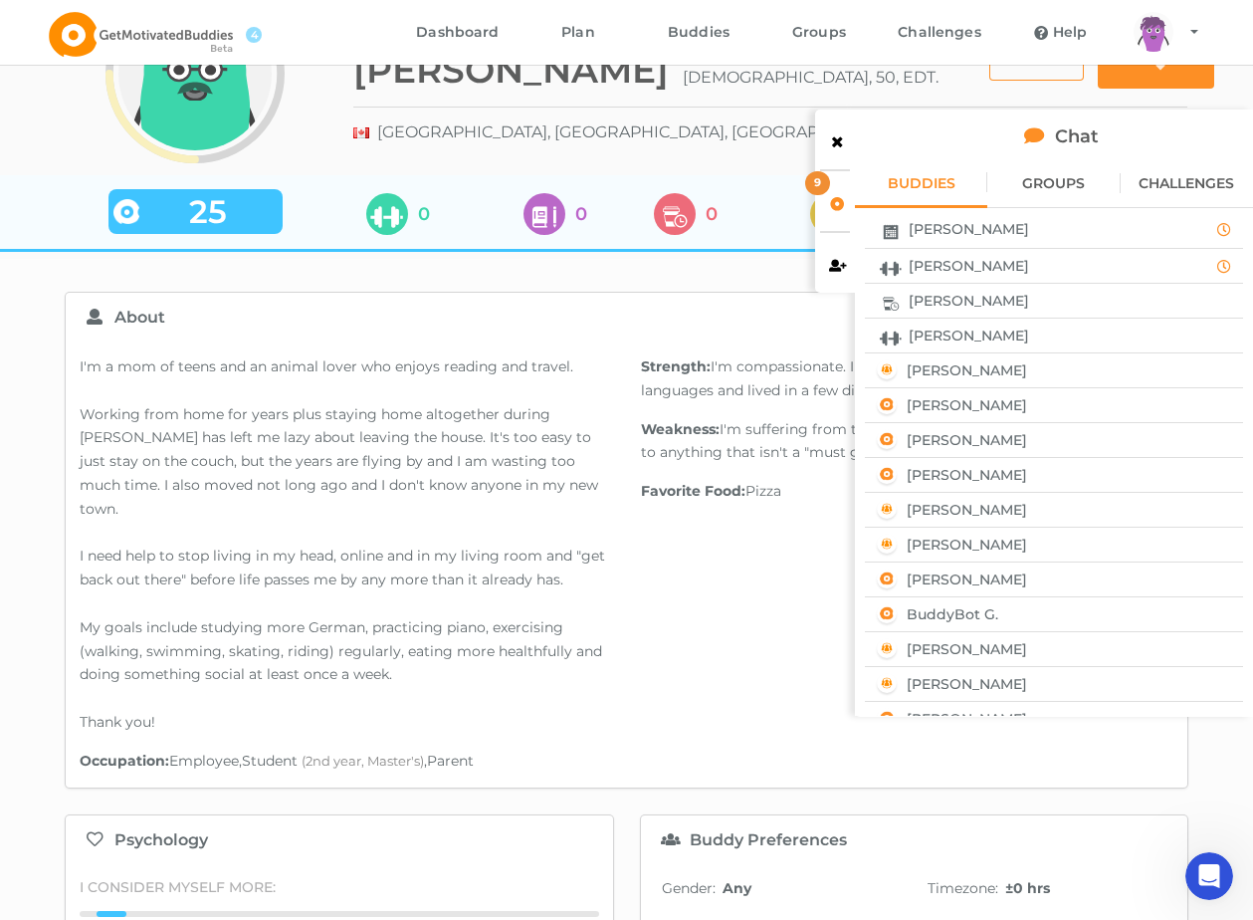
click at [994, 230] on div "[PERSON_NAME]" at bounding box center [1037, 229] width 330 height 26
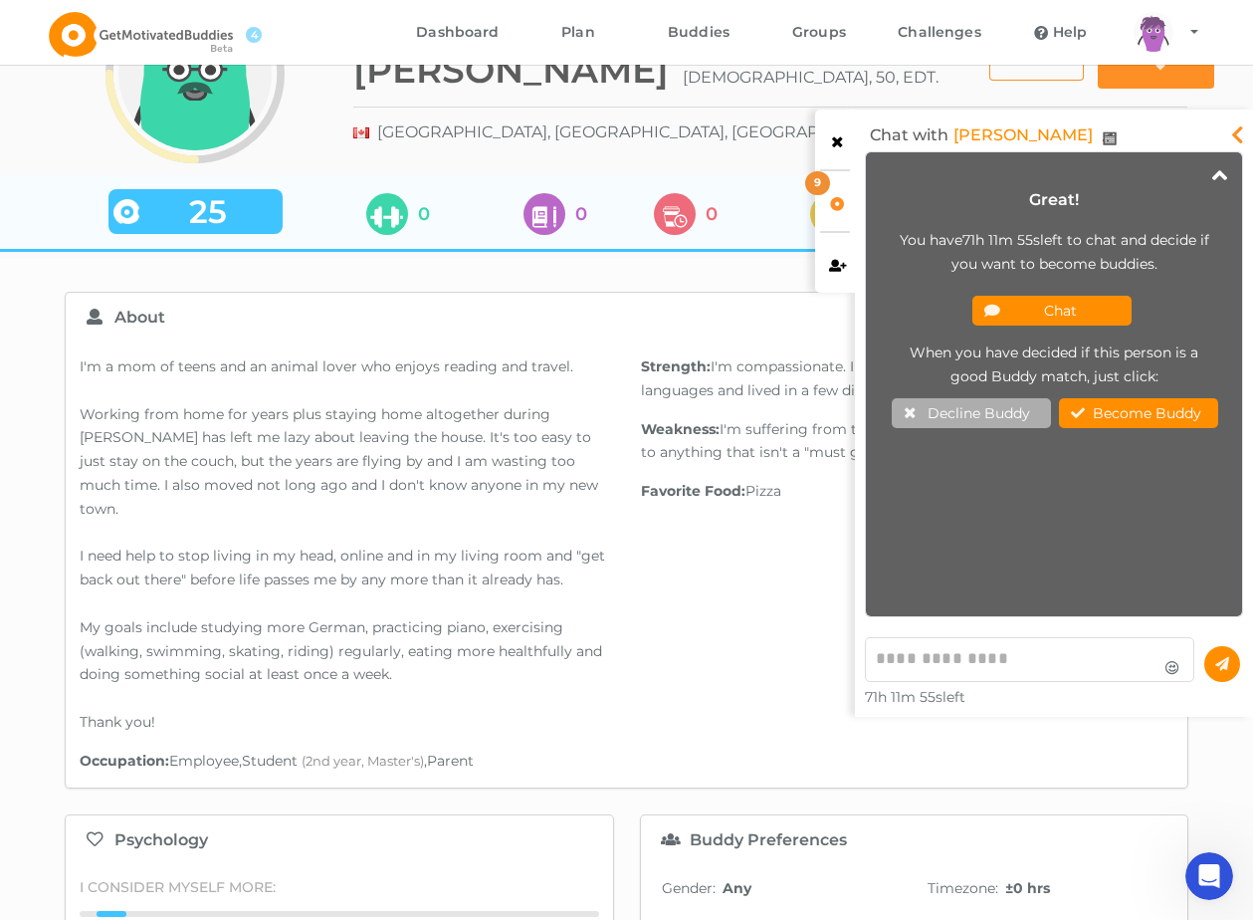
scroll to position [454, 366]
click at [1005, 657] on textarea at bounding box center [1029, 659] width 329 height 45
paste textarea "**********"
type textarea "**********"
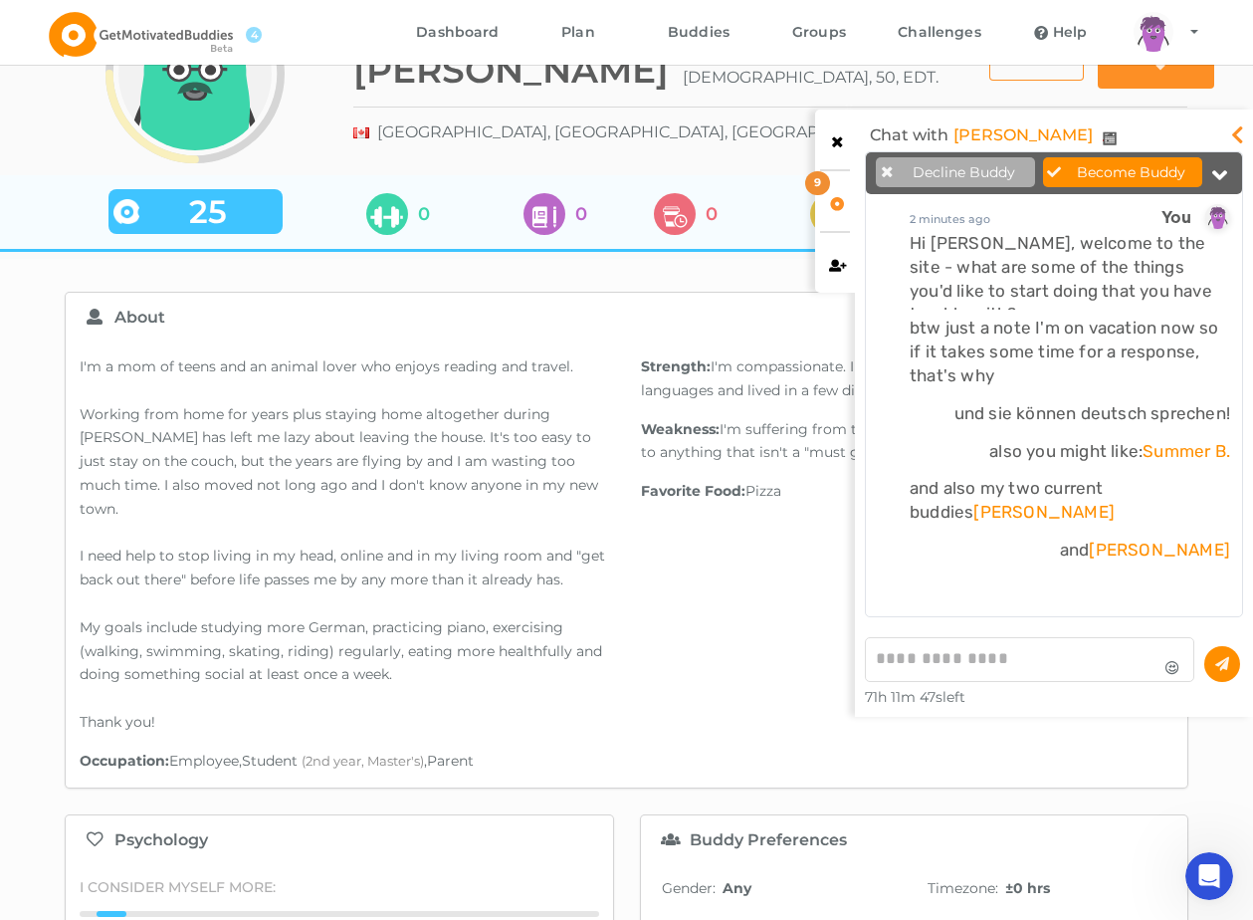
click at [834, 141] on icon at bounding box center [837, 139] width 17 height 14
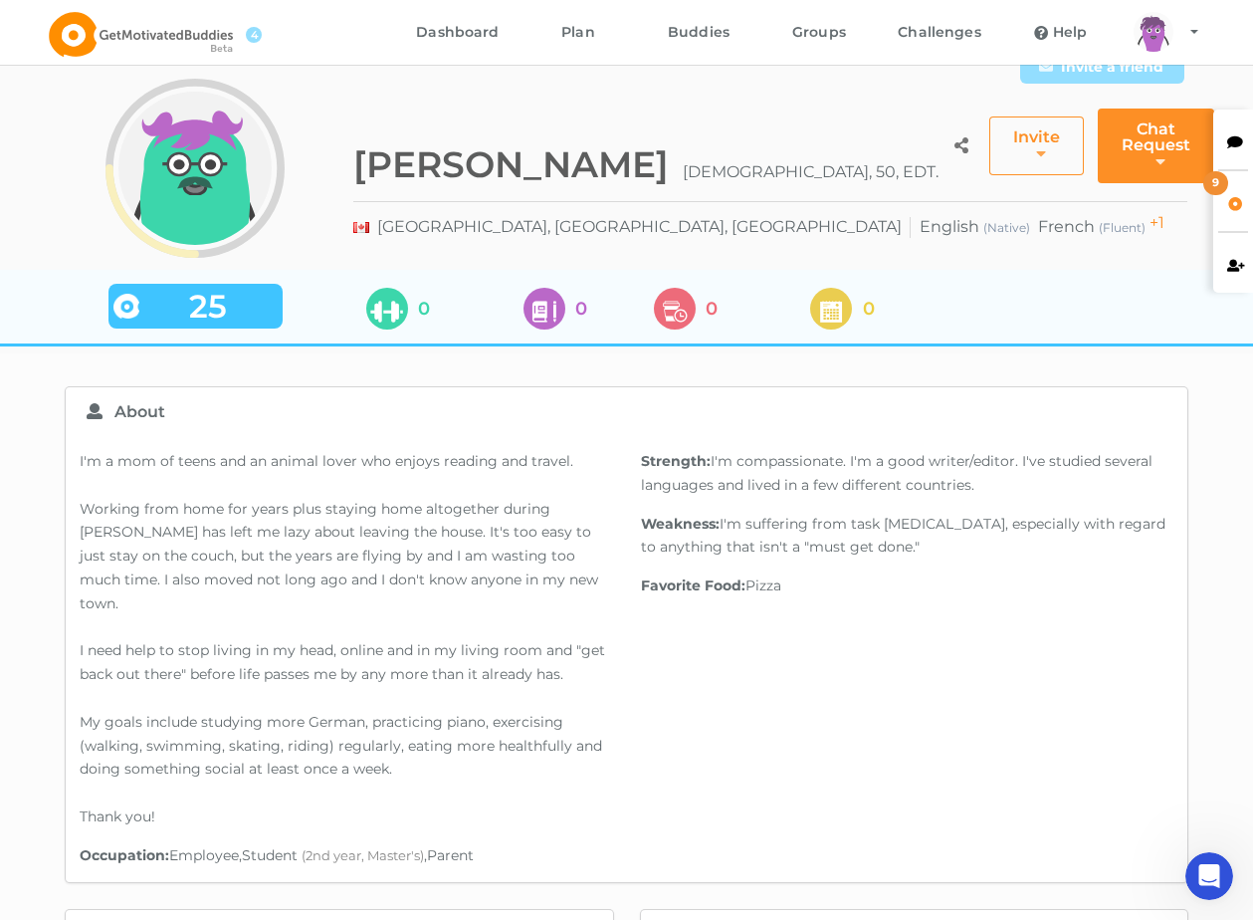
scroll to position [0, 0]
